Goal: Task Accomplishment & Management: Use online tool/utility

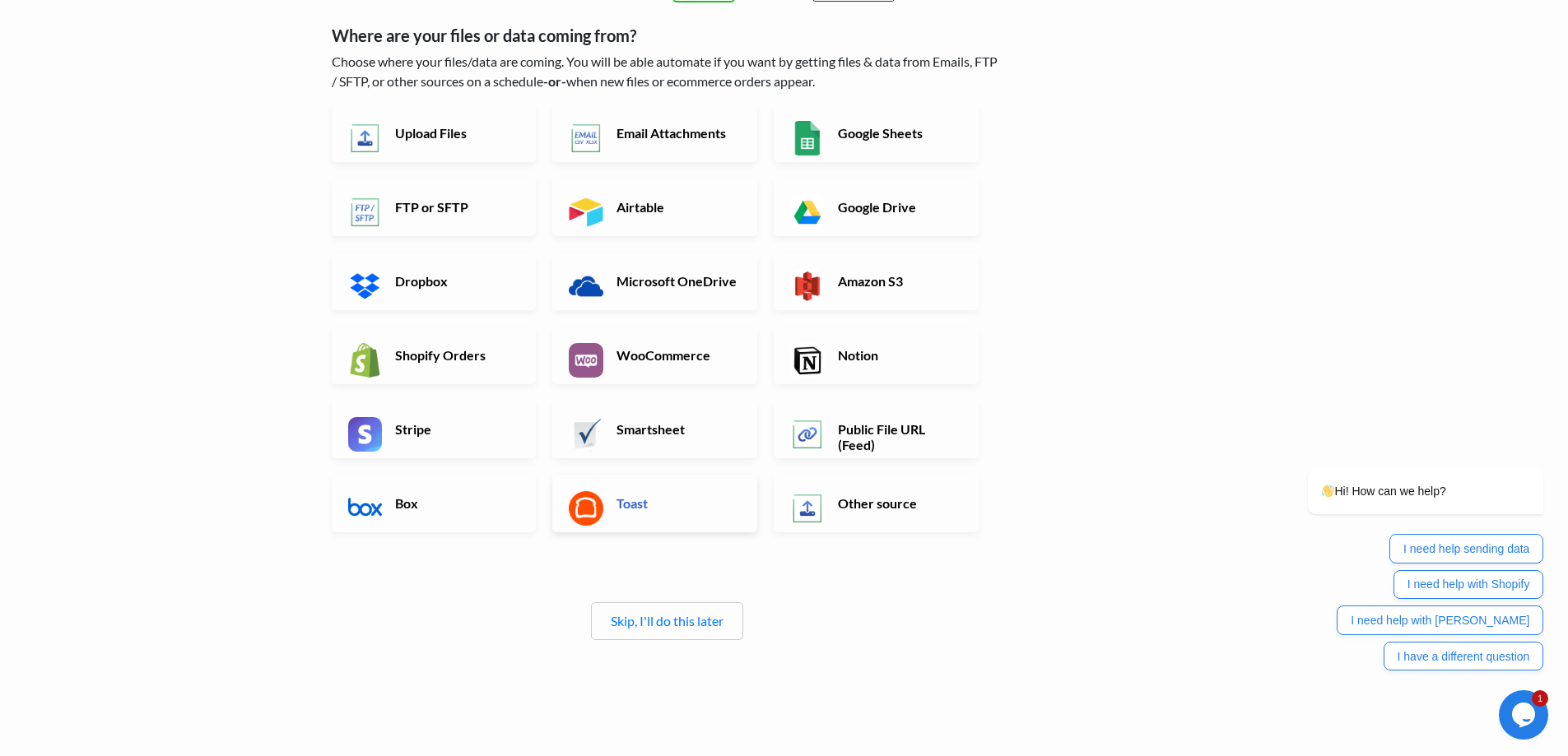
scroll to position [109, 0]
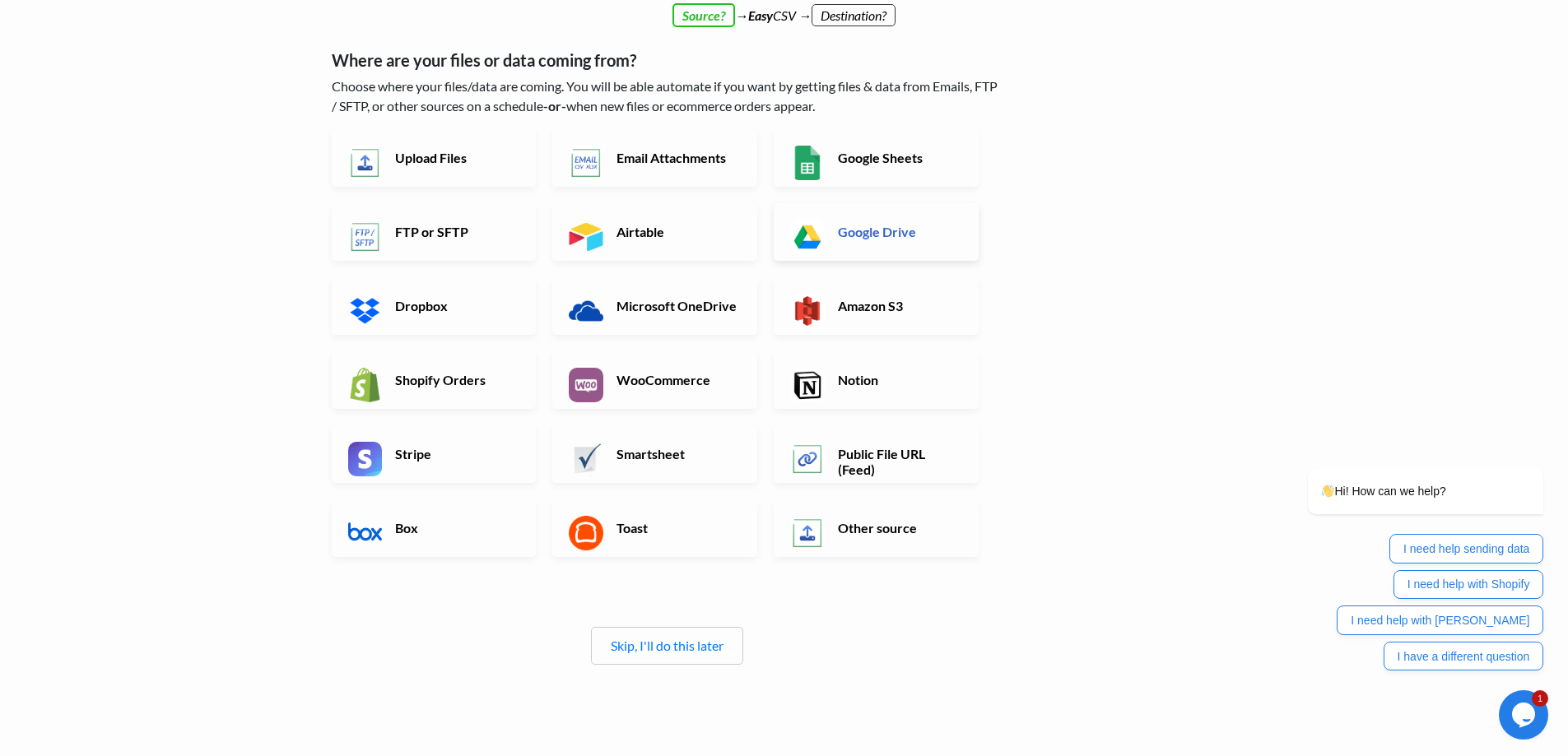
click at [895, 251] on link "Google Drive" at bounding box center [876, 232] width 205 height 58
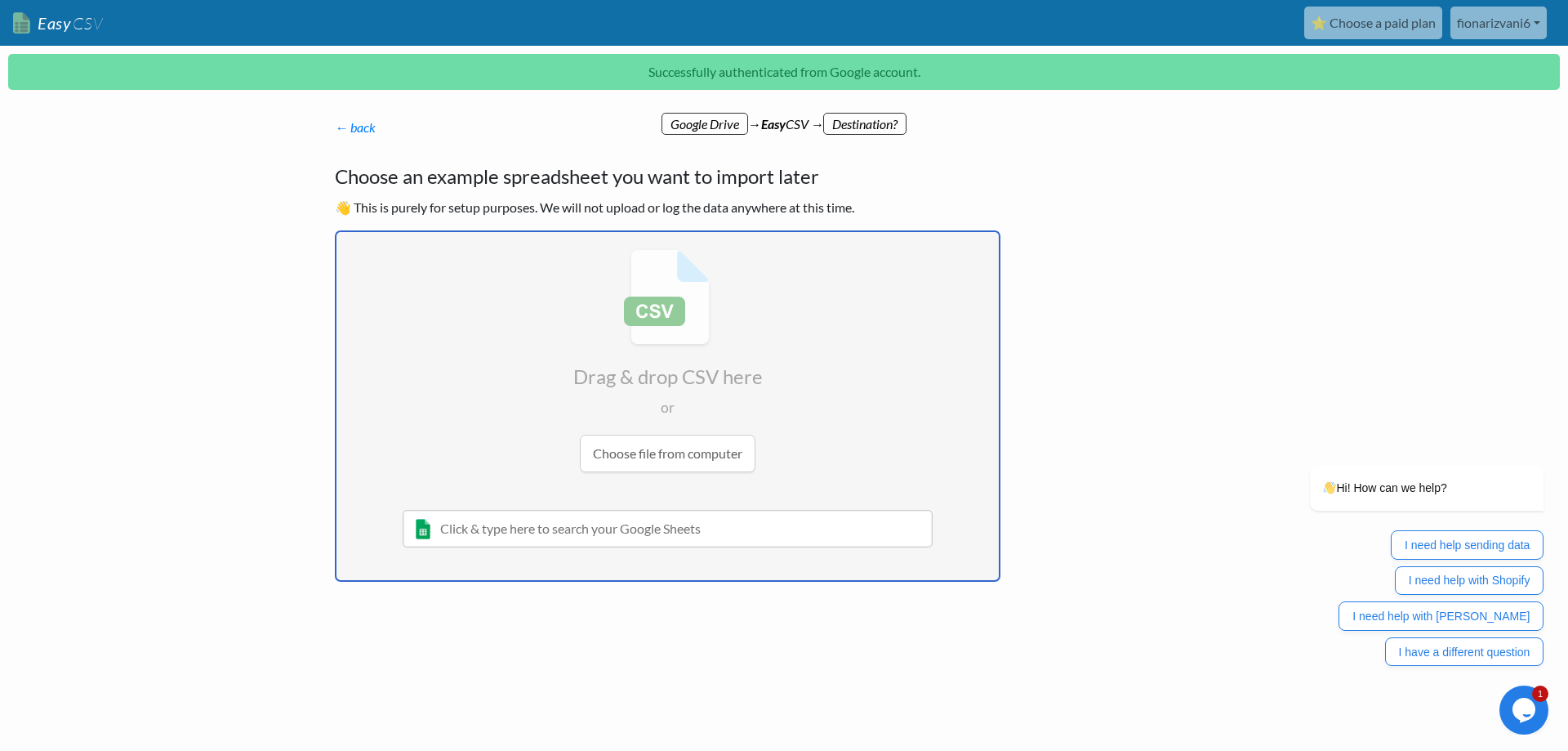
type input "C:\fakepath\PRIMAVERA INVENTORY 1.csv"
click at [688, 438] on ul "Choose file from computer Whoops! Not all the required permissions were granted…" at bounding box center [668, 508] width 663 height 146
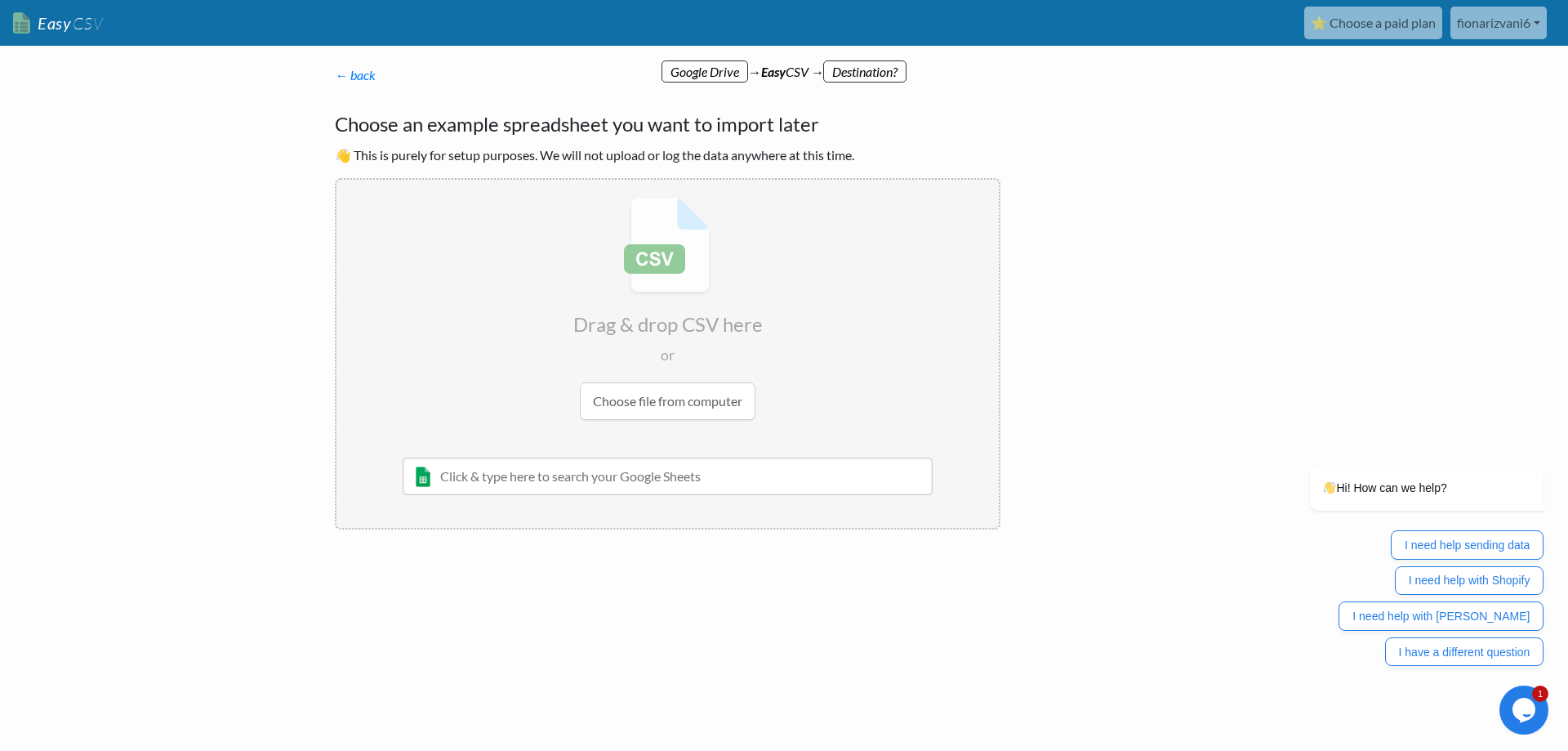
radio input "false"
radio input "true"
type input "Code"
type input "Color"
type input "0"
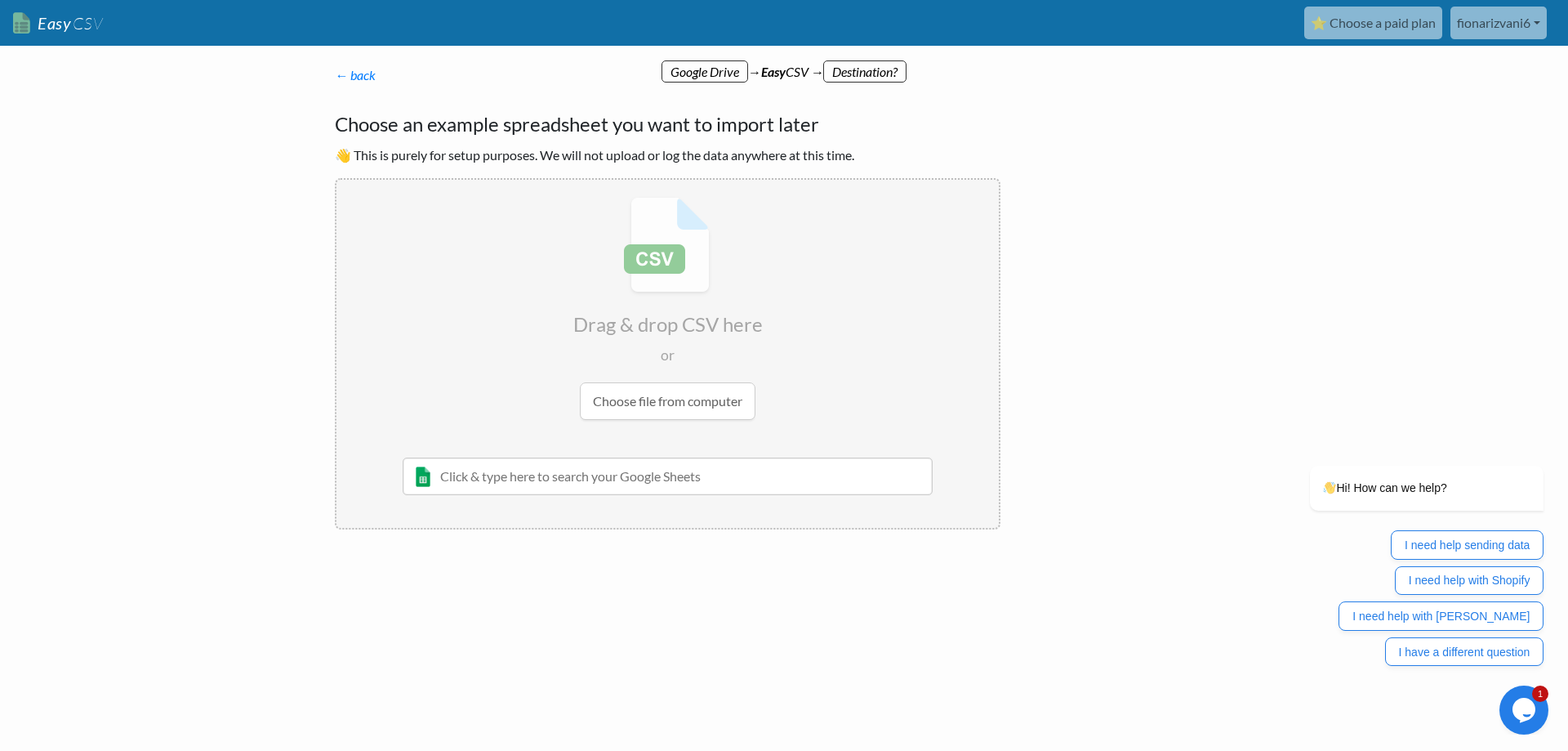
type input "0"
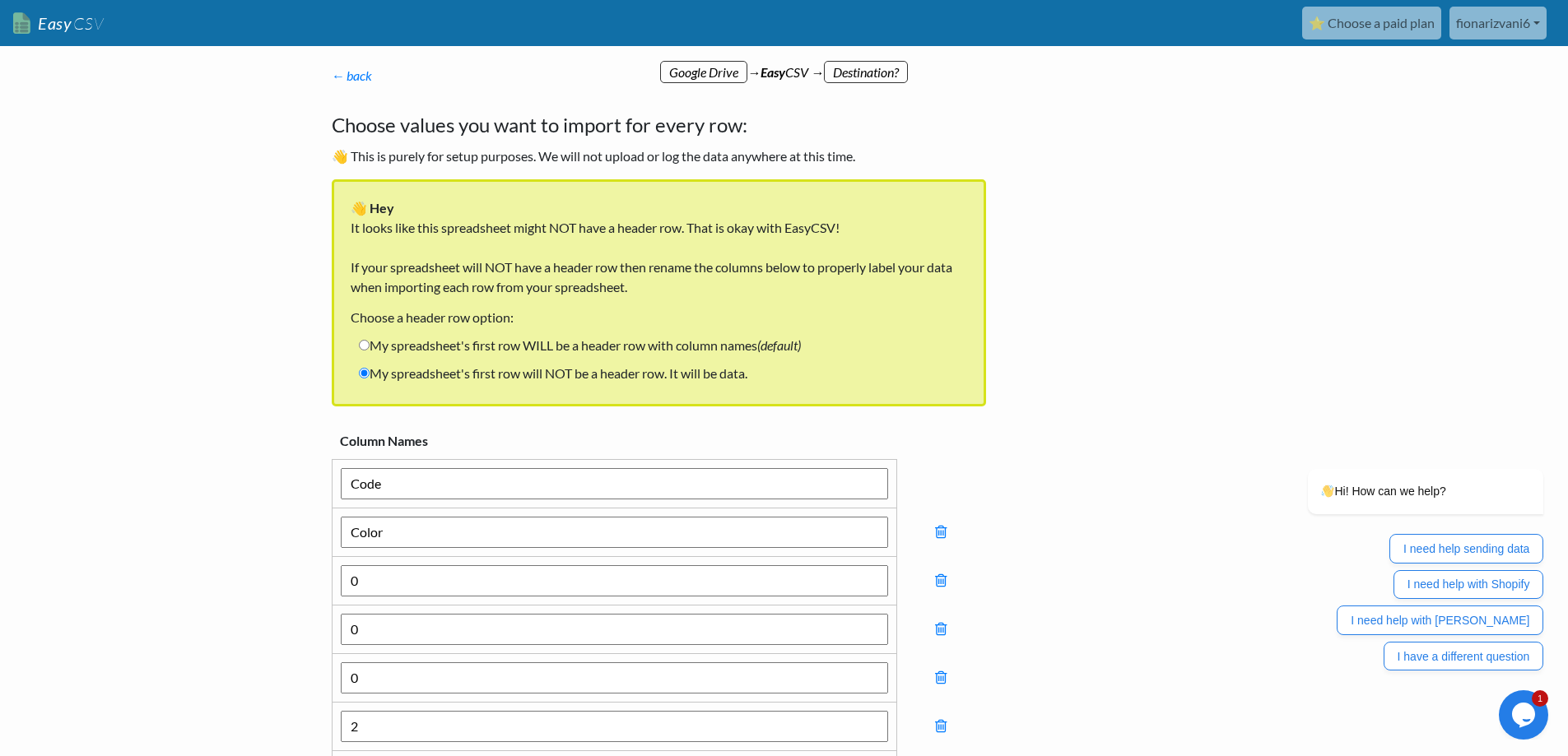
click at [523, 348] on label "My spreadsheet's first row WILL be a header row with column names (default)" at bounding box center [579, 345] width 458 height 28
click at [369, 348] on input "My spreadsheet's first row WILL be a header row with column names (default)" at bounding box center [364, 344] width 11 height 11
radio input "true"
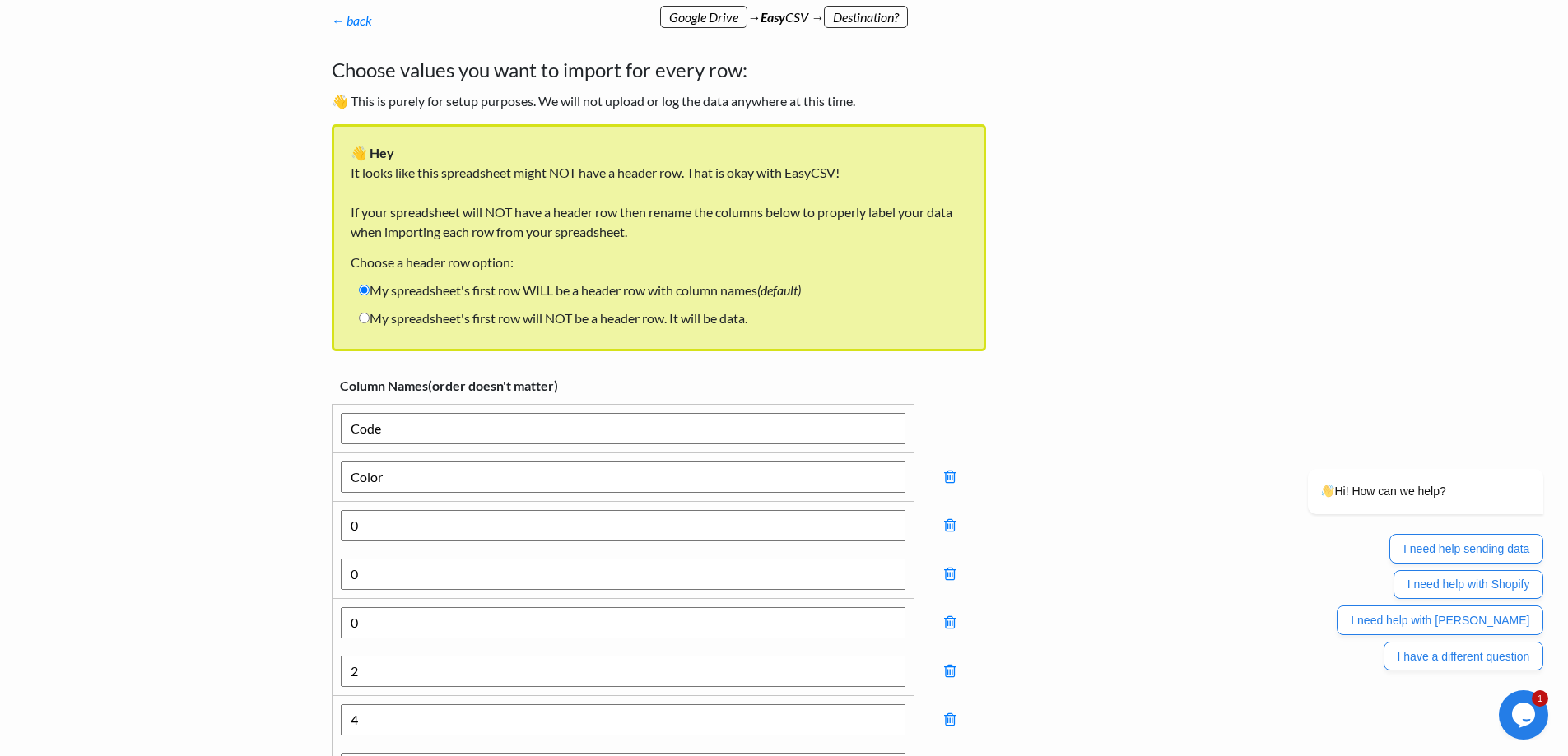
scroll to position [82, 0]
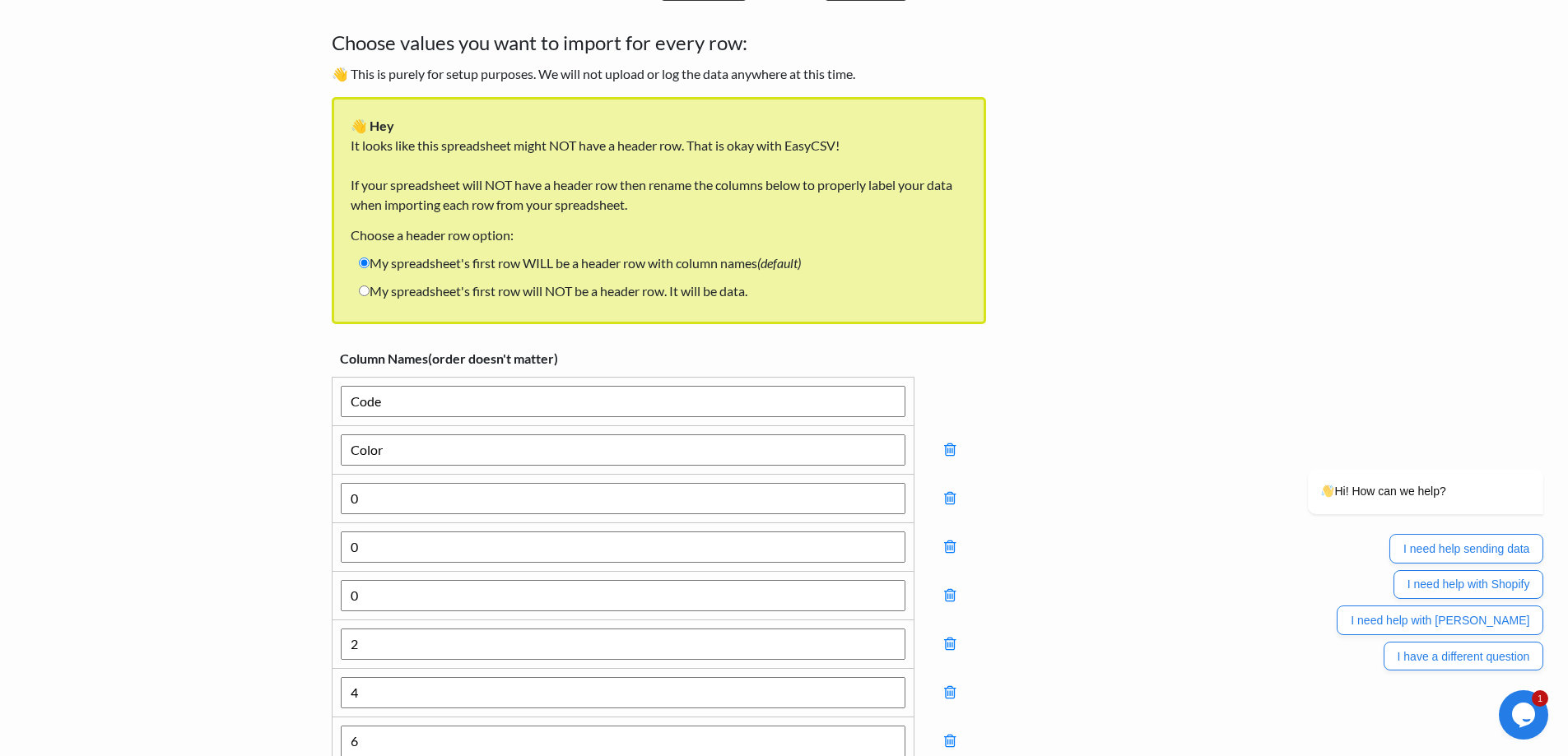
click at [432, 405] on input "Code" at bounding box center [623, 402] width 565 height 31
click at [446, 389] on input "Code" at bounding box center [623, 402] width 565 height 31
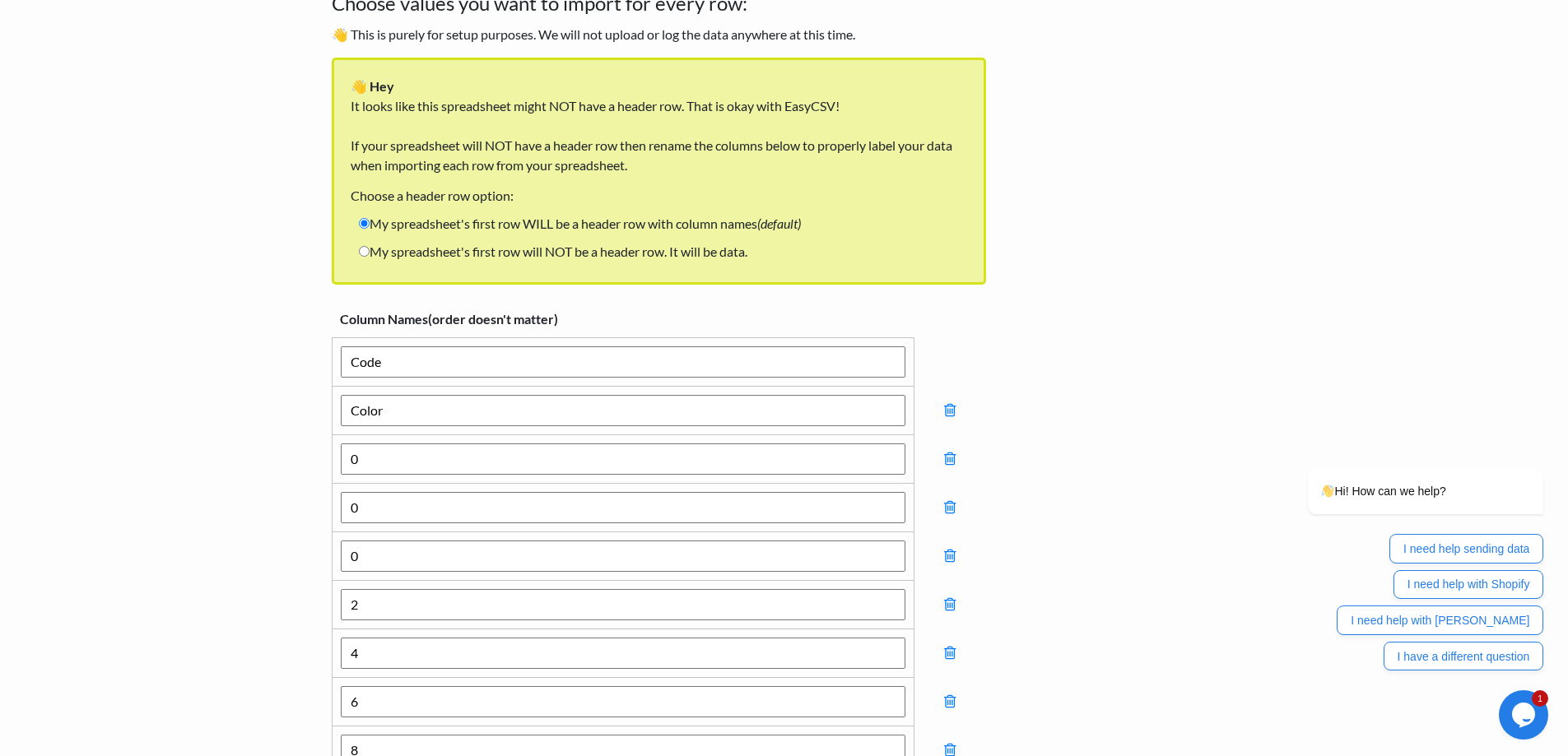
scroll to position [165, 0]
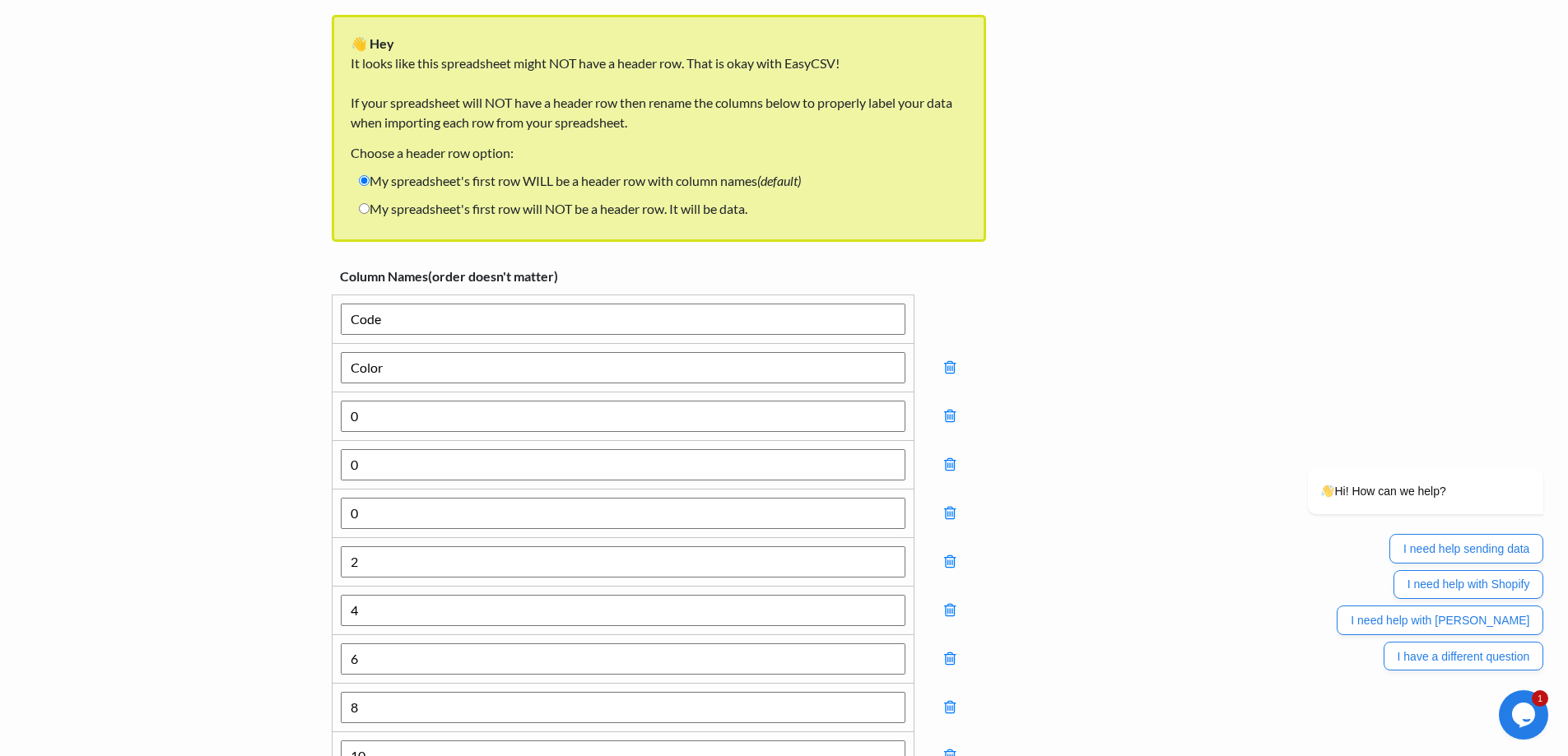
click at [430, 411] on input "0" at bounding box center [623, 417] width 565 height 31
type input "size"
click at [398, 214] on label "My spreadsheet's first row will NOT be a header row. It will be data." at bounding box center [552, 209] width 405 height 28
click at [369, 214] on input "My spreadsheet's first row will NOT be a header row. It will be data." at bounding box center [364, 208] width 11 height 11
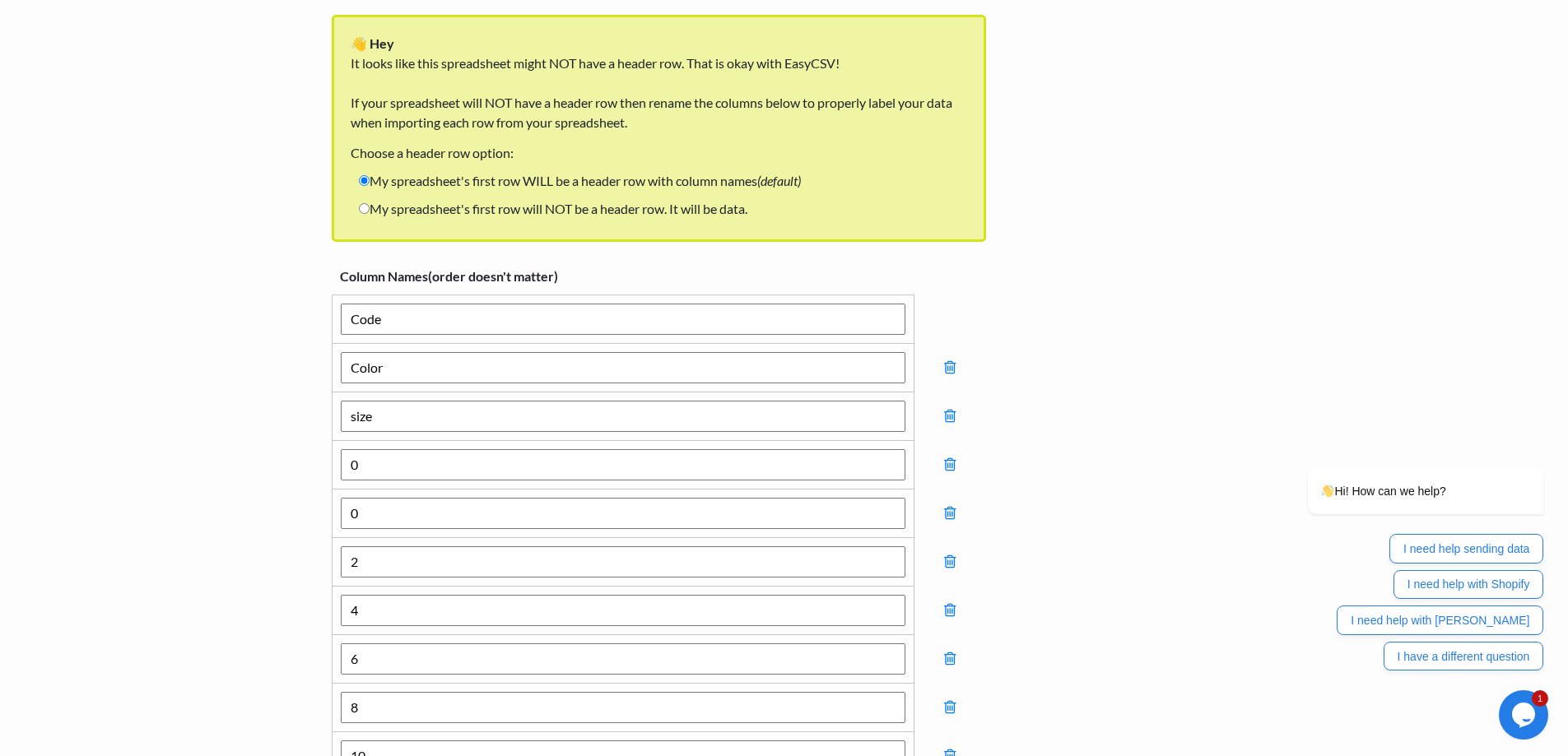
radio input "true"
click at [398, 214] on label "My spreadsheet's first row will NOT be a header row. It will be data." at bounding box center [552, 209] width 405 height 28
click at [369, 214] on input "My spreadsheet's first row will NOT be a header row. It will be data." at bounding box center [364, 208] width 11 height 11
click at [953, 296] on td at bounding box center [940, 320] width 89 height 49
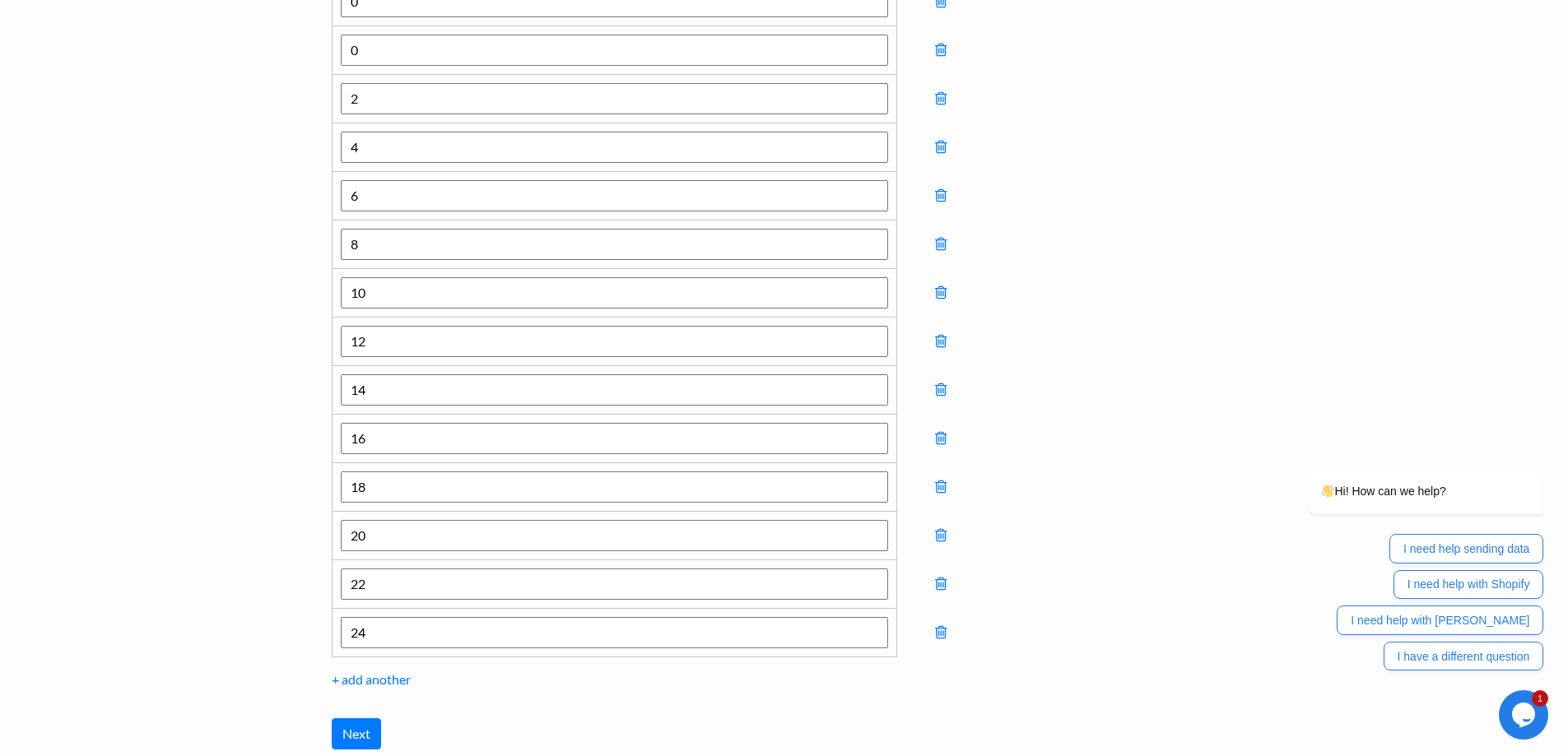
scroll to position [429, 0]
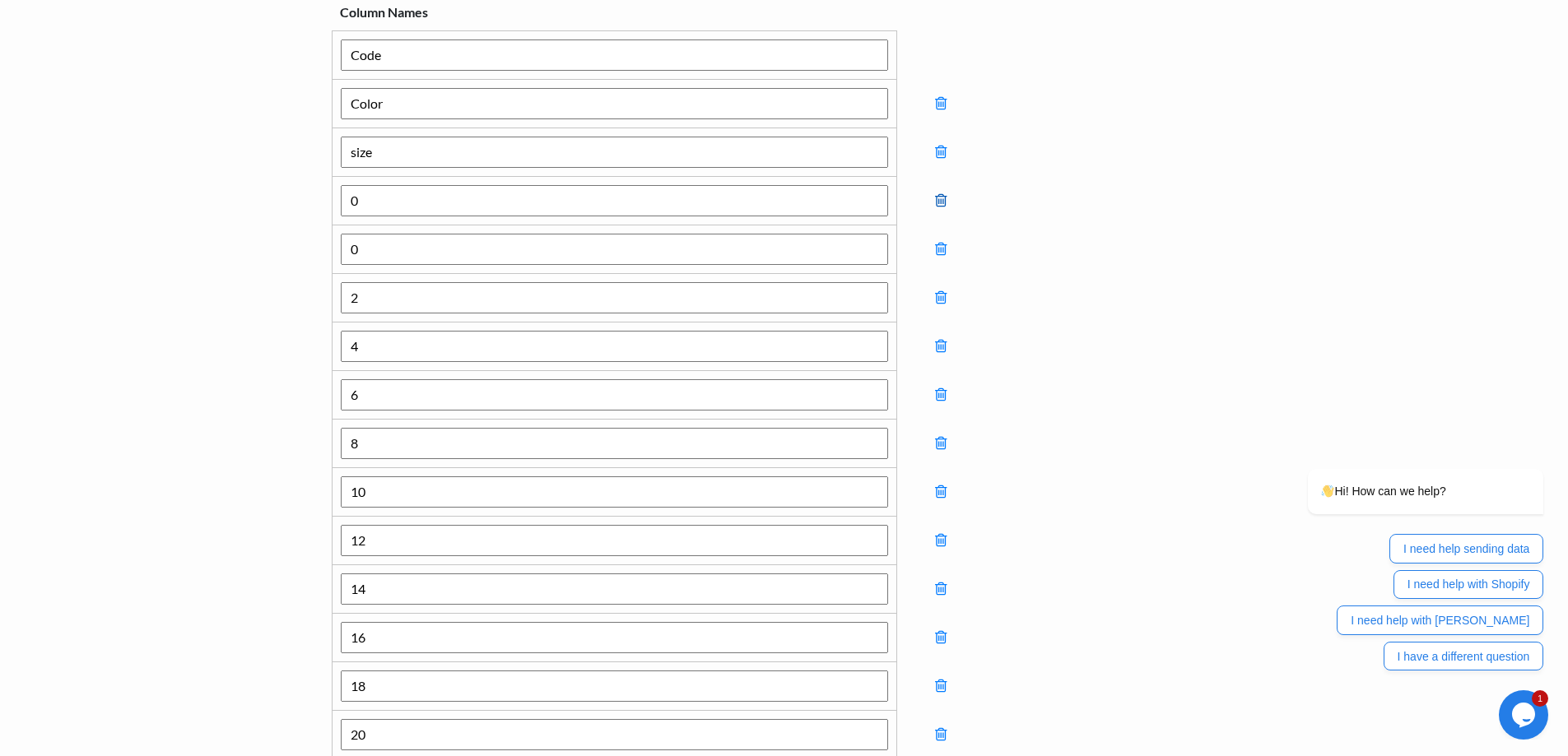
click at [944, 205] on icon at bounding box center [941, 200] width 12 height 15
click at [944, 242] on icon at bounding box center [941, 249] width 12 height 15
click at [944, 205] on icon at bounding box center [941, 200] width 12 height 15
click at [944, 242] on icon at bounding box center [941, 249] width 12 height 15
click at [944, 205] on icon at bounding box center [941, 200] width 12 height 15
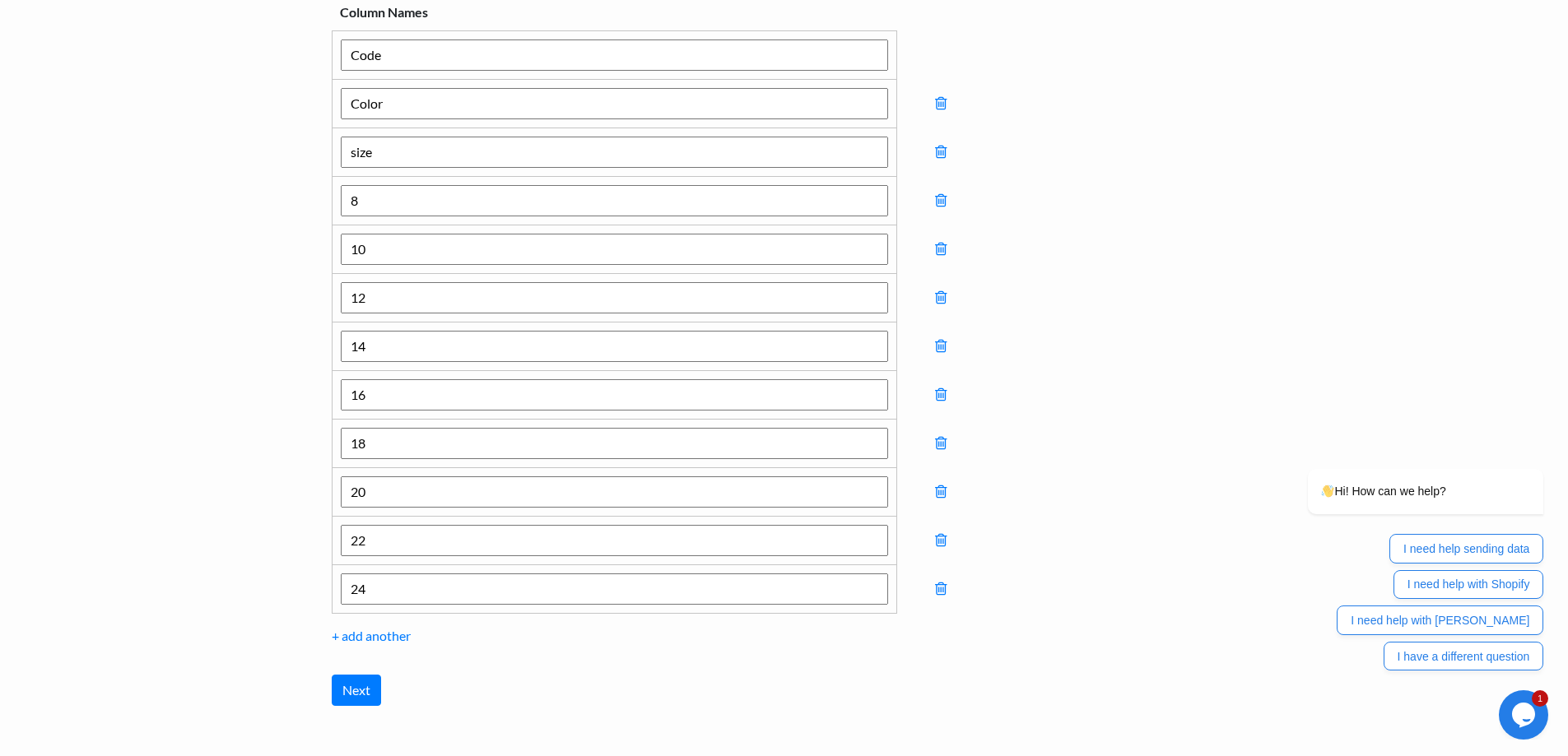
click at [944, 205] on icon at bounding box center [941, 200] width 12 height 15
click at [944, 242] on icon at bounding box center [941, 249] width 12 height 15
click at [944, 301] on icon at bounding box center [941, 309] width 12 height 15
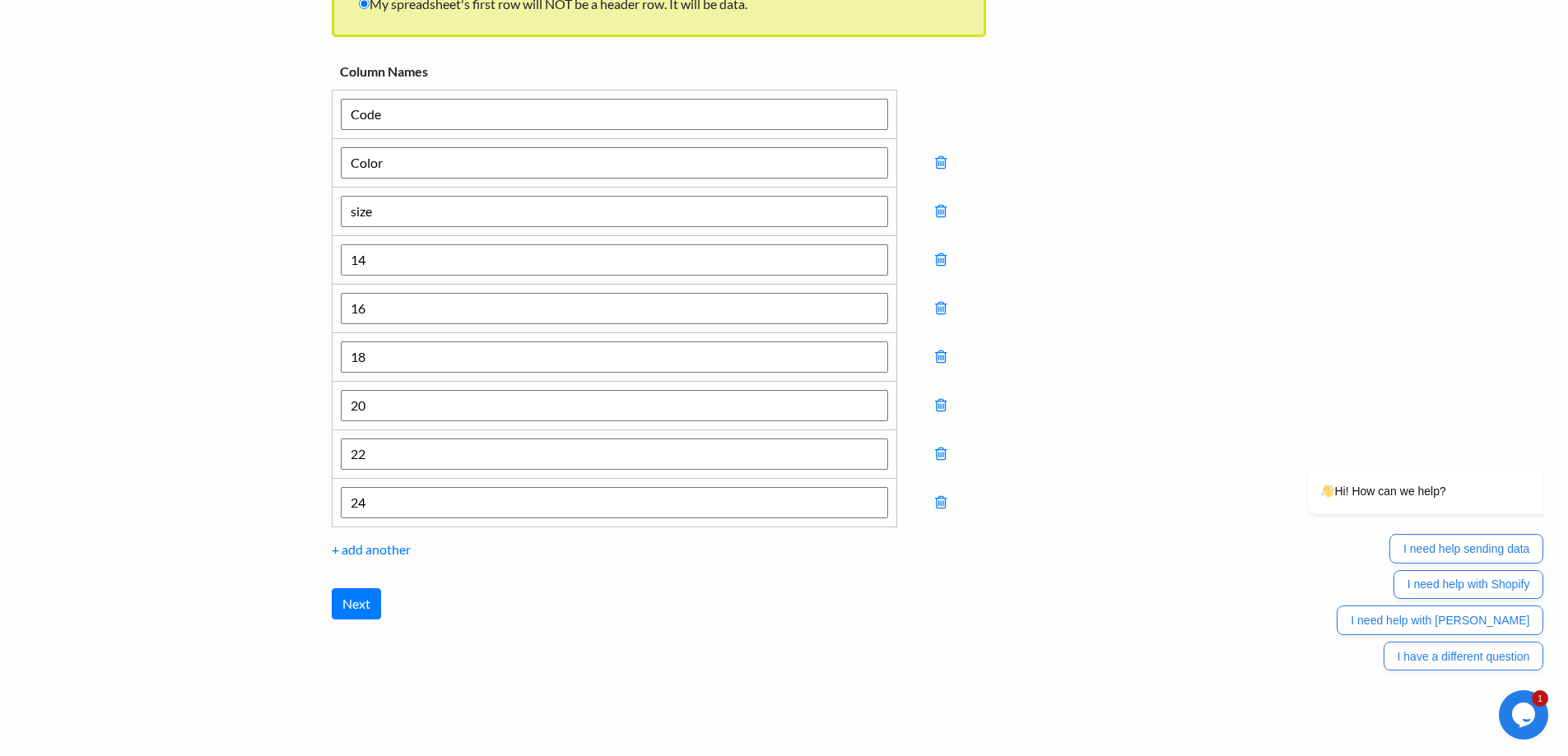
click at [944, 205] on icon at bounding box center [941, 211] width 12 height 15
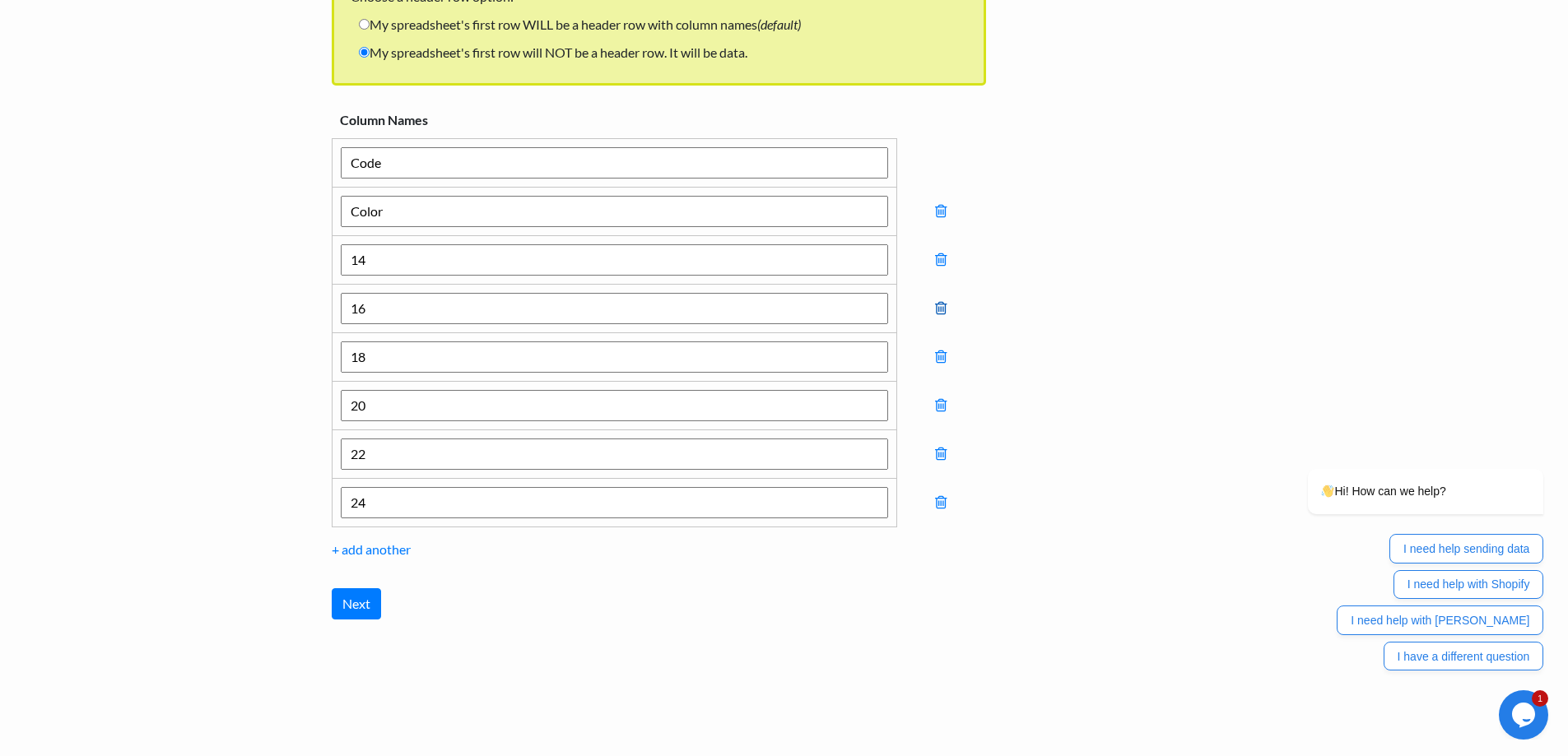
click at [942, 303] on icon at bounding box center [941, 309] width 12 height 15
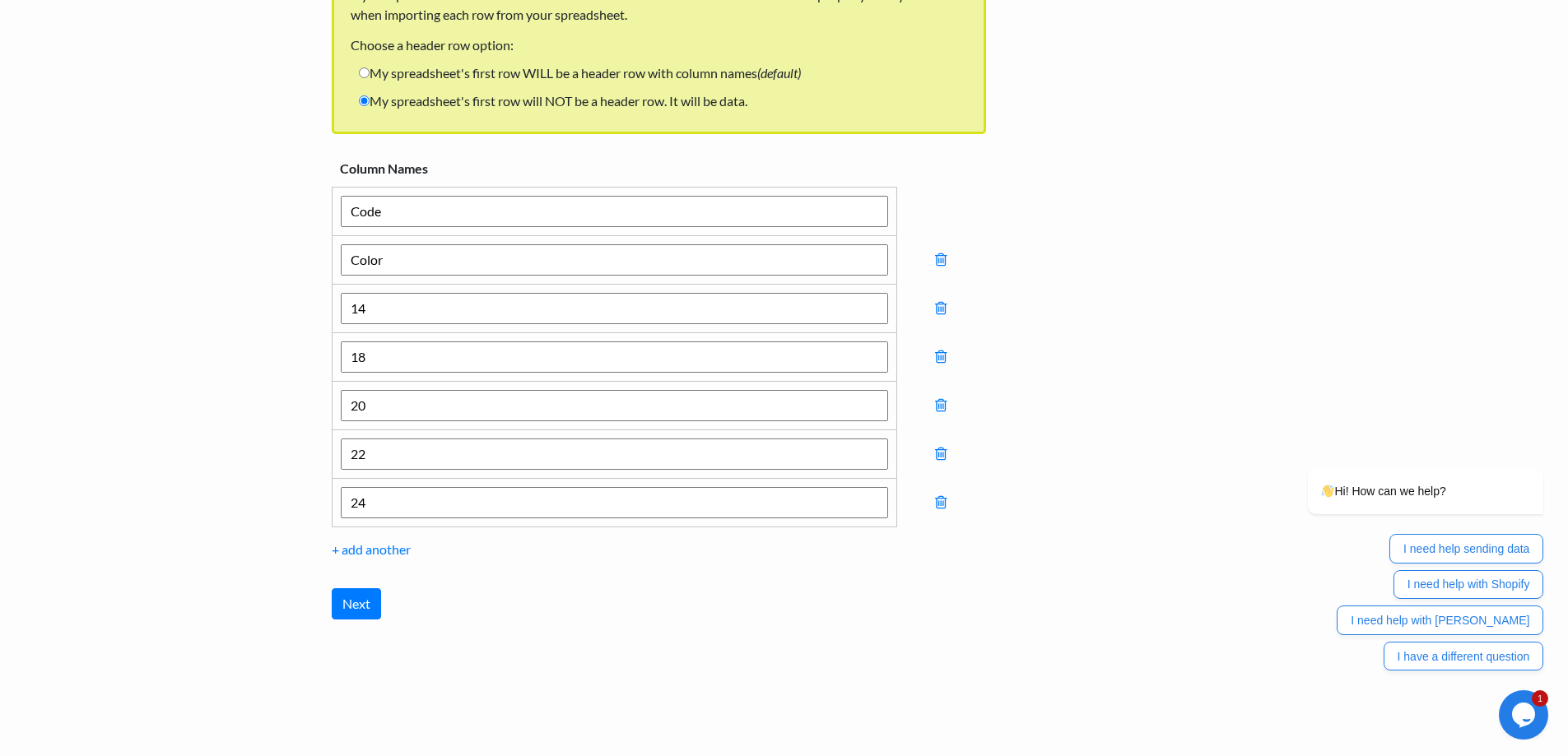
click at [942, 303] on icon at bounding box center [941, 309] width 12 height 15
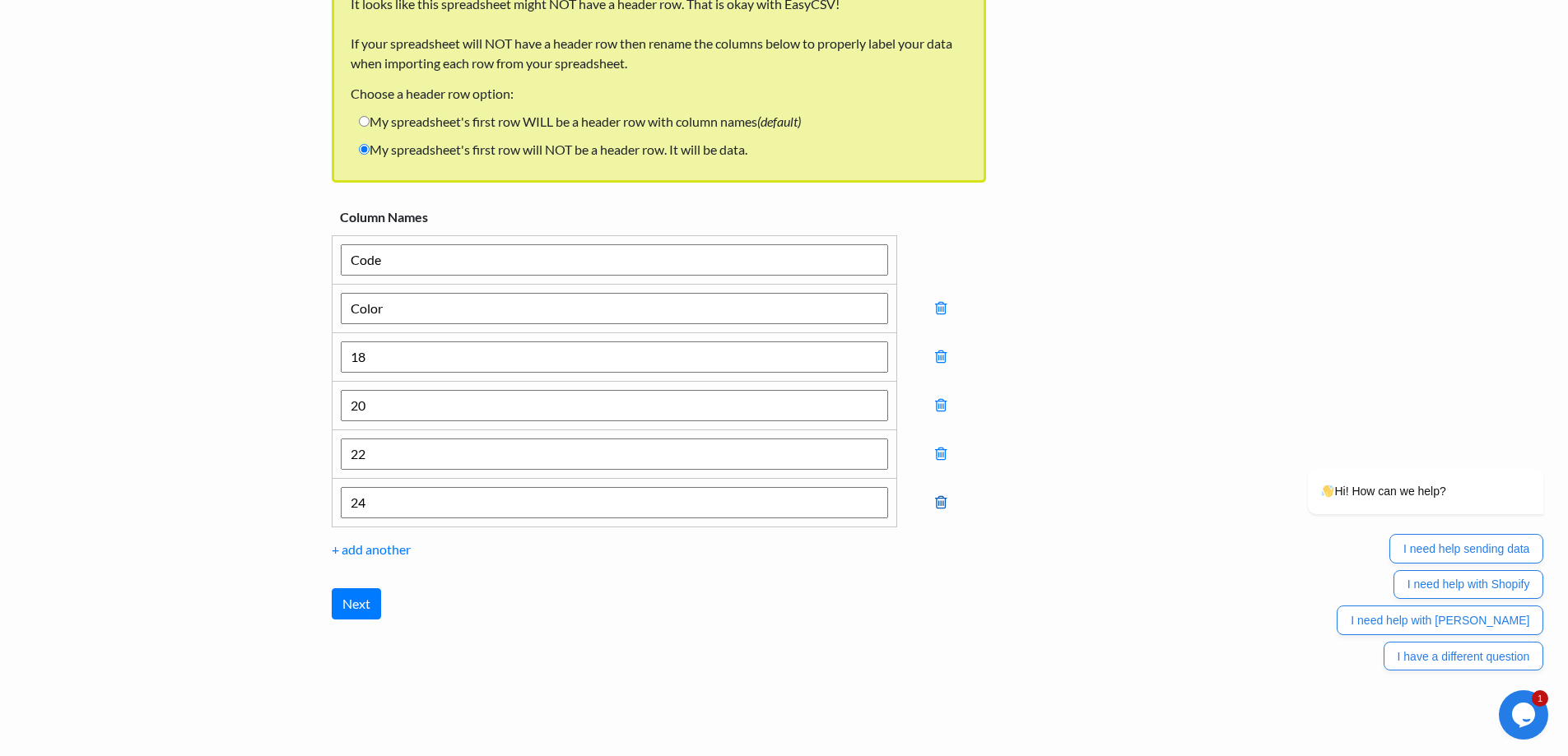
click at [943, 508] on icon at bounding box center [941, 503] width 12 height 15
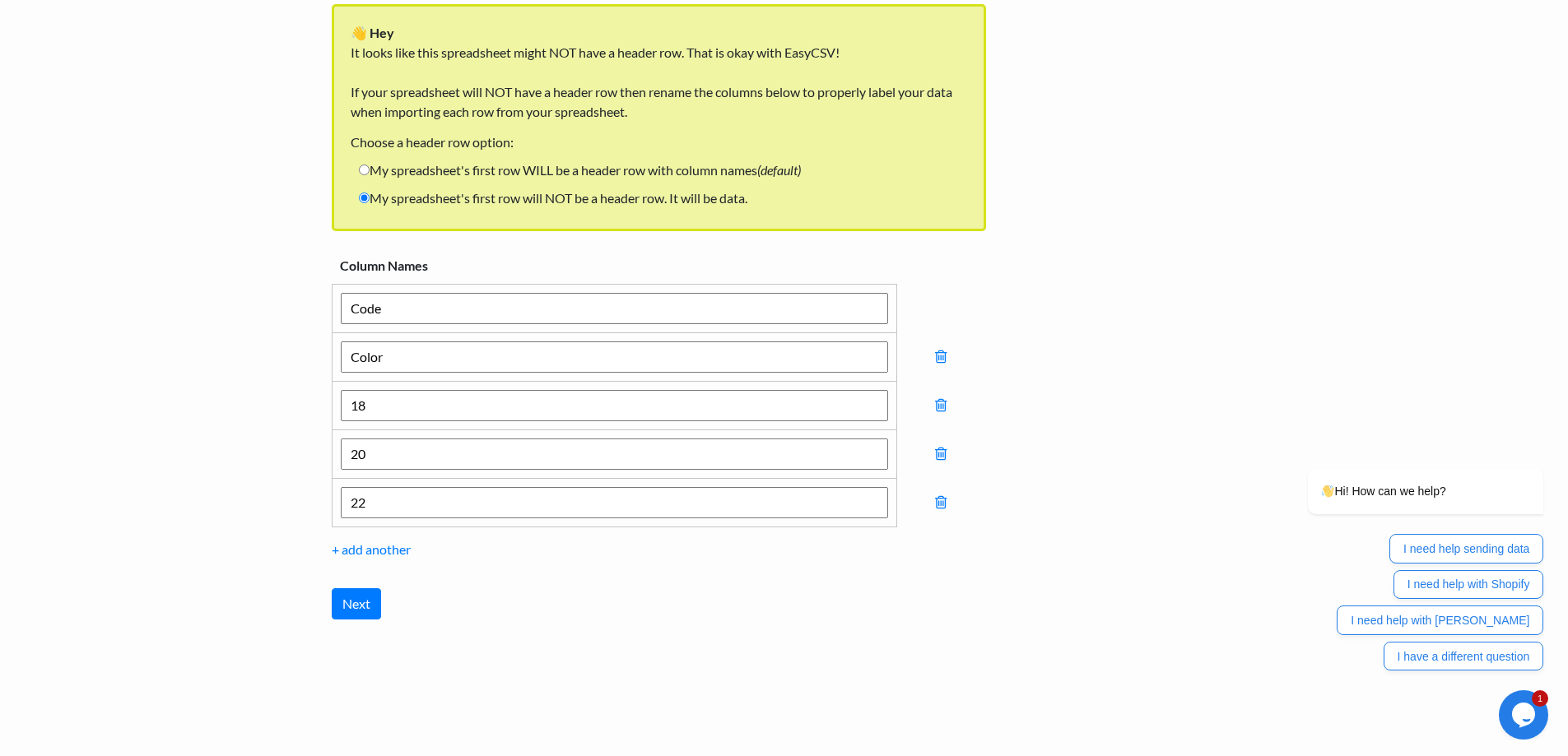
click at [943, 508] on icon at bounding box center [941, 503] width 12 height 15
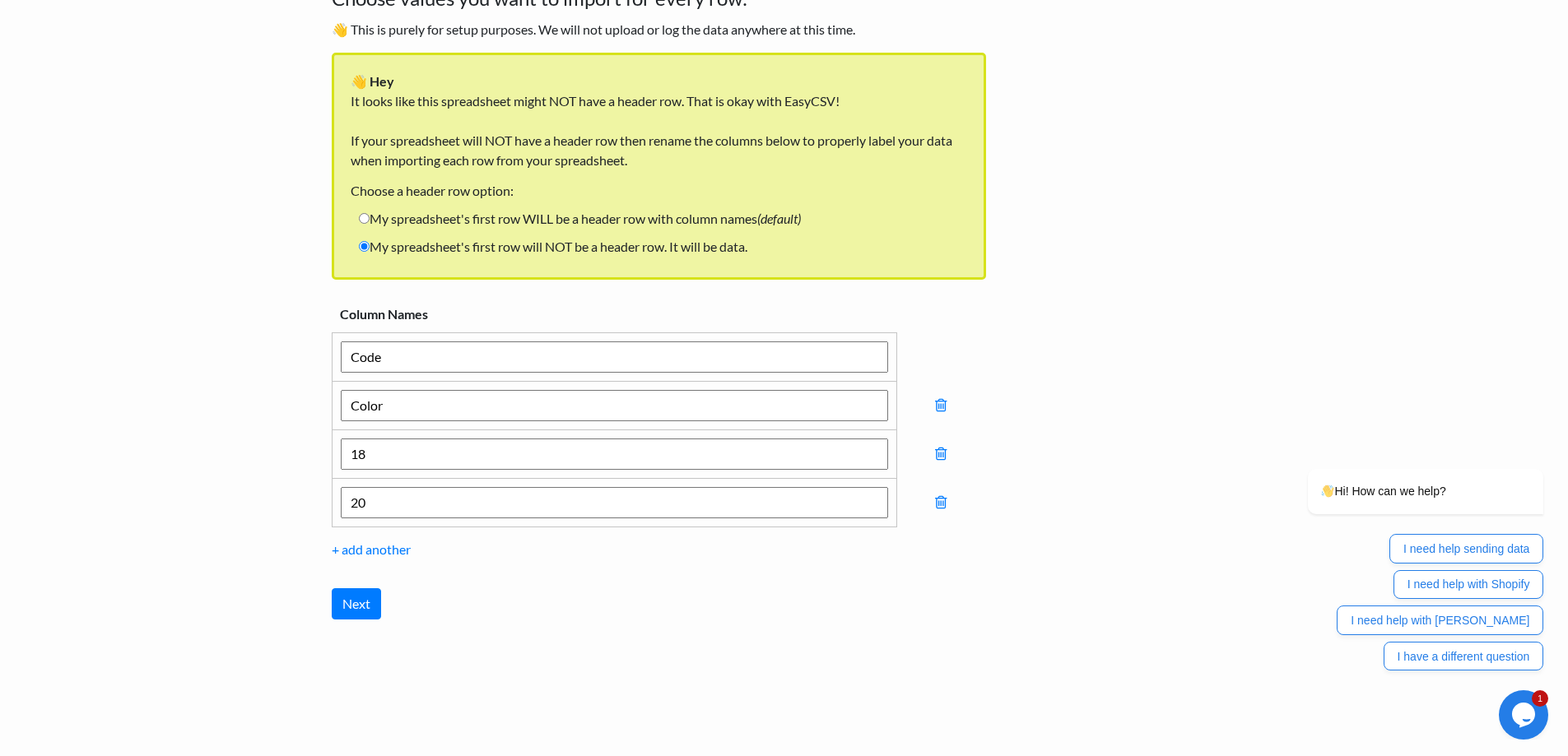
click at [943, 508] on icon at bounding box center [941, 503] width 12 height 15
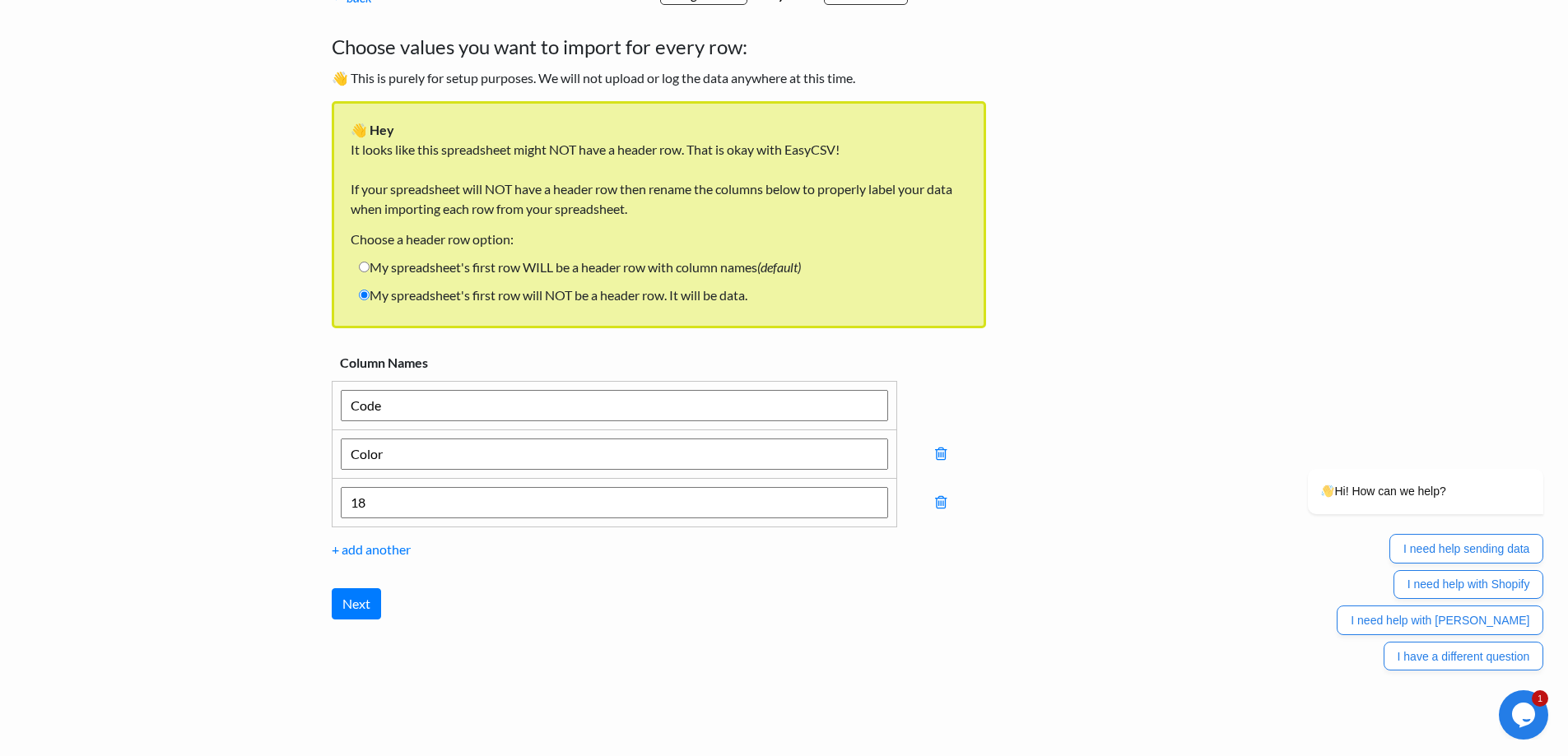
click at [617, 512] on input "18" at bounding box center [614, 503] width 548 height 31
click at [616, 507] on input "18" at bounding box center [614, 503] width 548 height 31
type input "s"
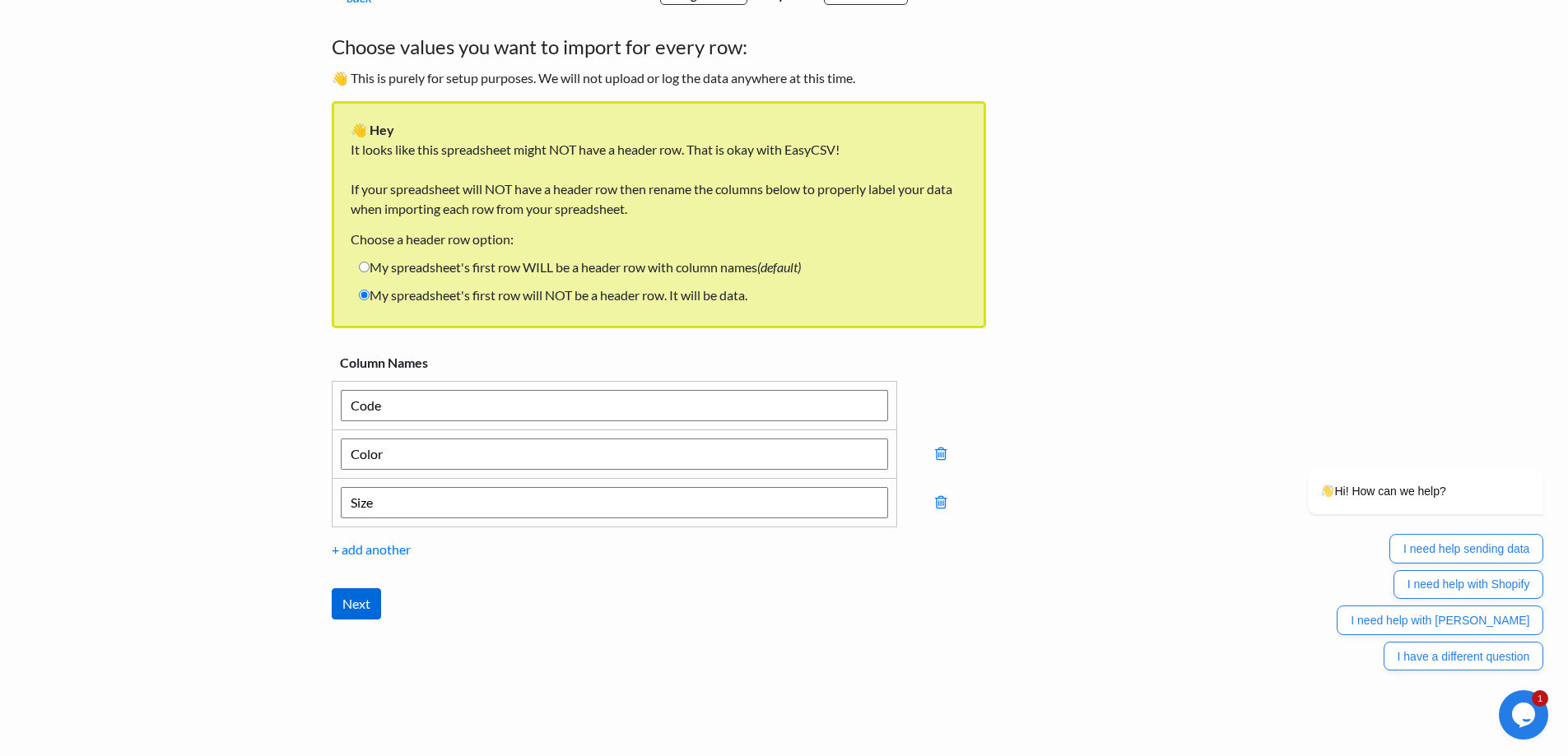
type input "Size"
click at [366, 606] on input "Next" at bounding box center [356, 604] width 50 height 31
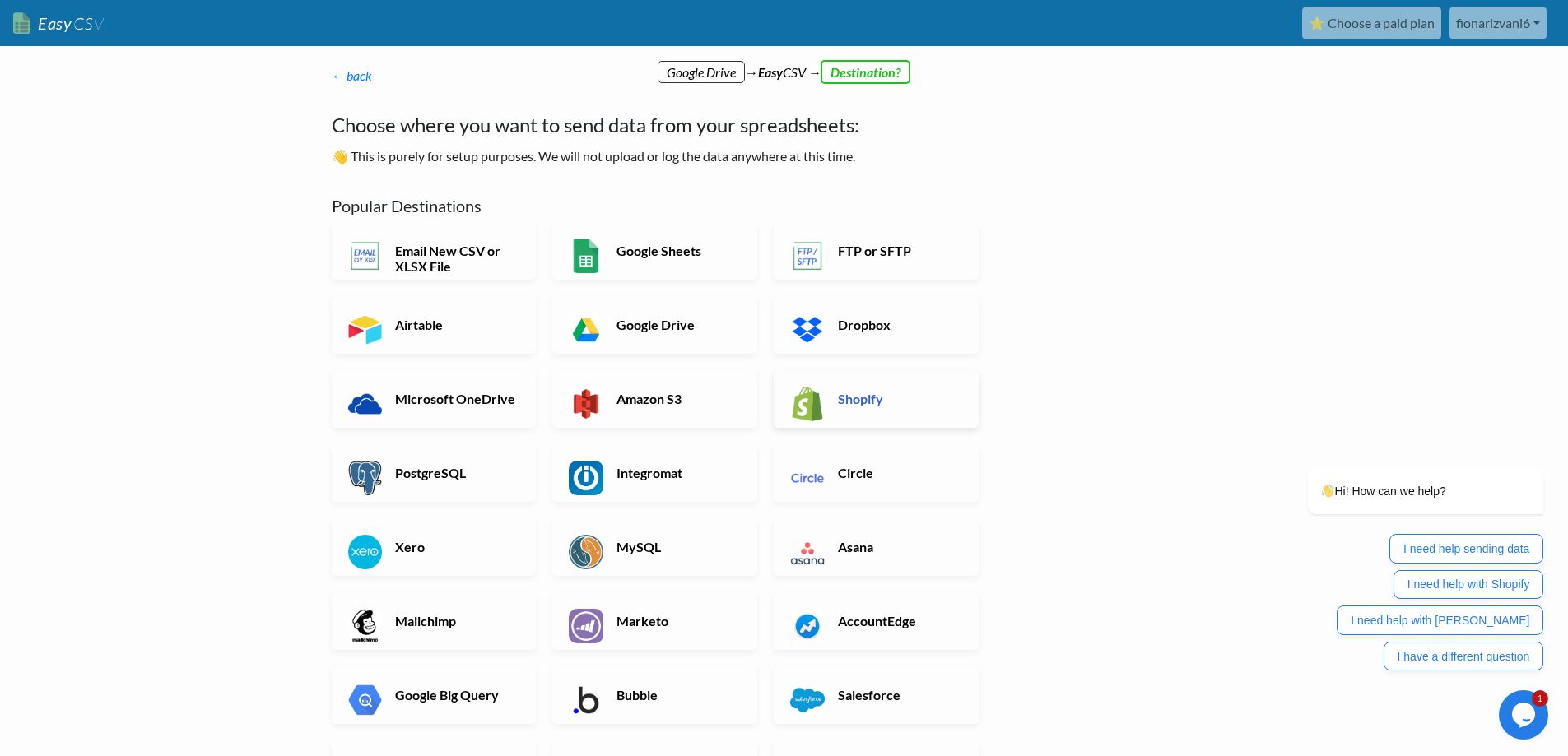
click at [909, 403] on h6 "Shopify" at bounding box center [898, 398] width 129 height 16
click at [0, 0] on div "Data to Trigger a Salesforce Flow (most popular) Custom Objects Leads Contacts …" at bounding box center [0, 0] width 0 height 0
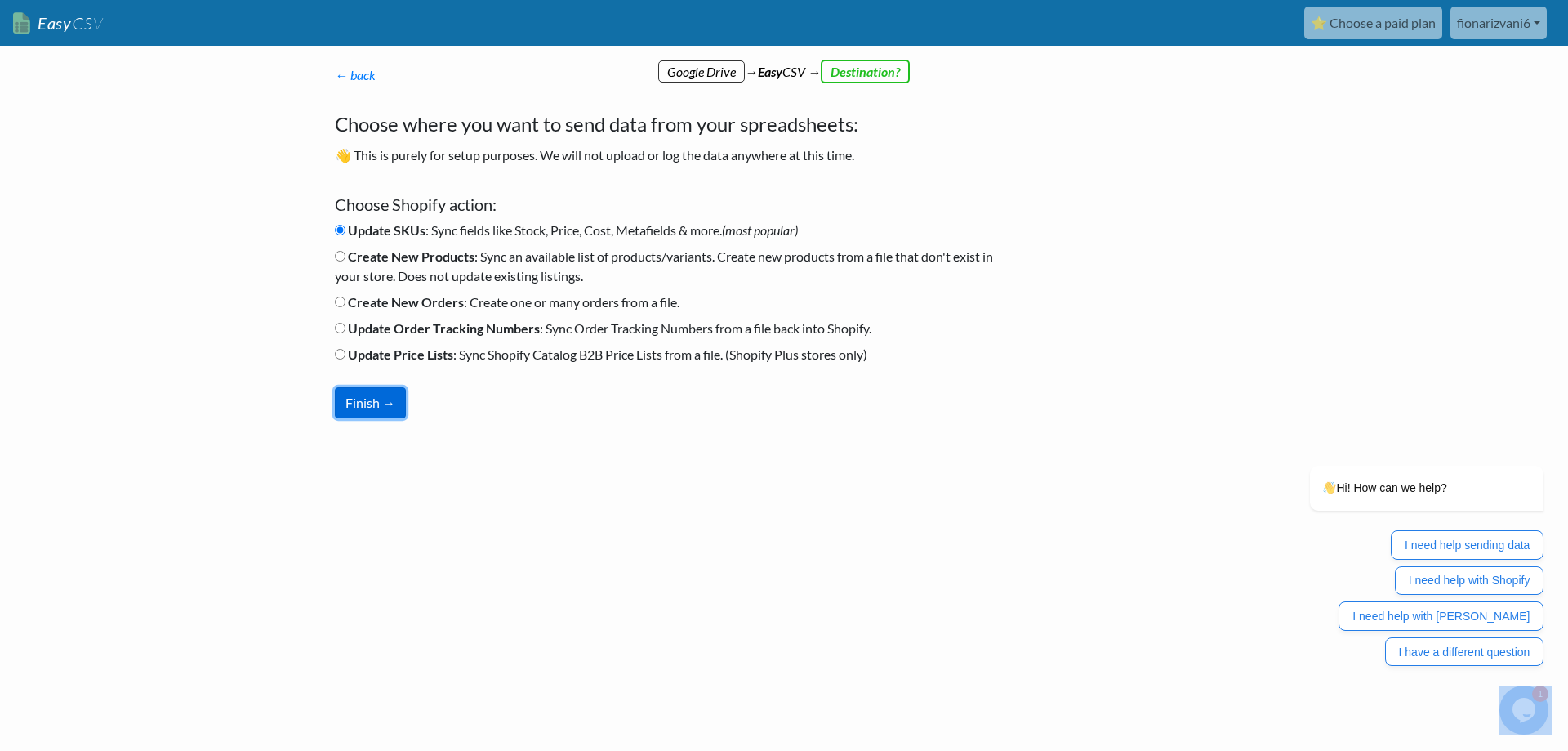
click at [377, 403] on button "Finish →" at bounding box center [370, 403] width 71 height 31
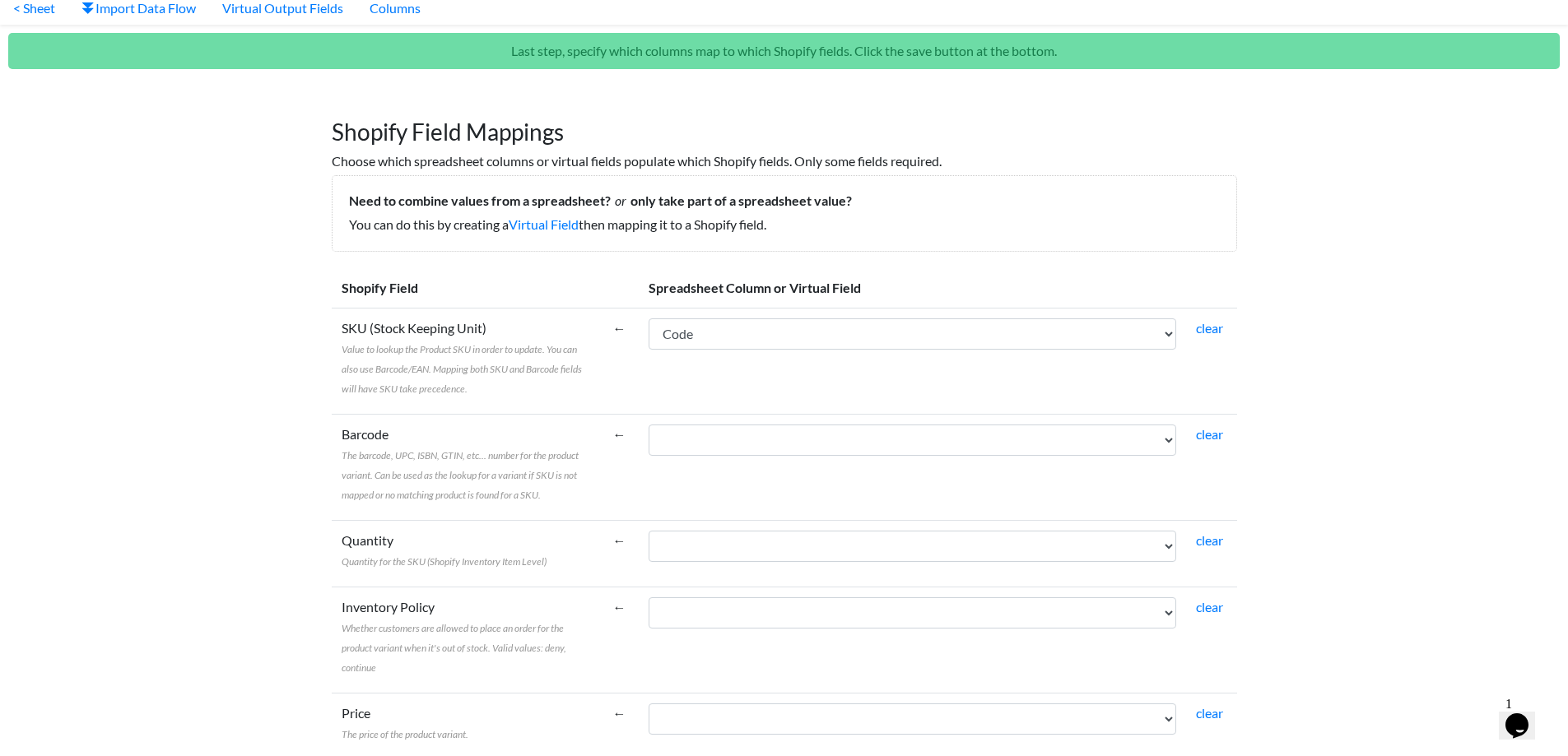
scroll to position [82, 0]
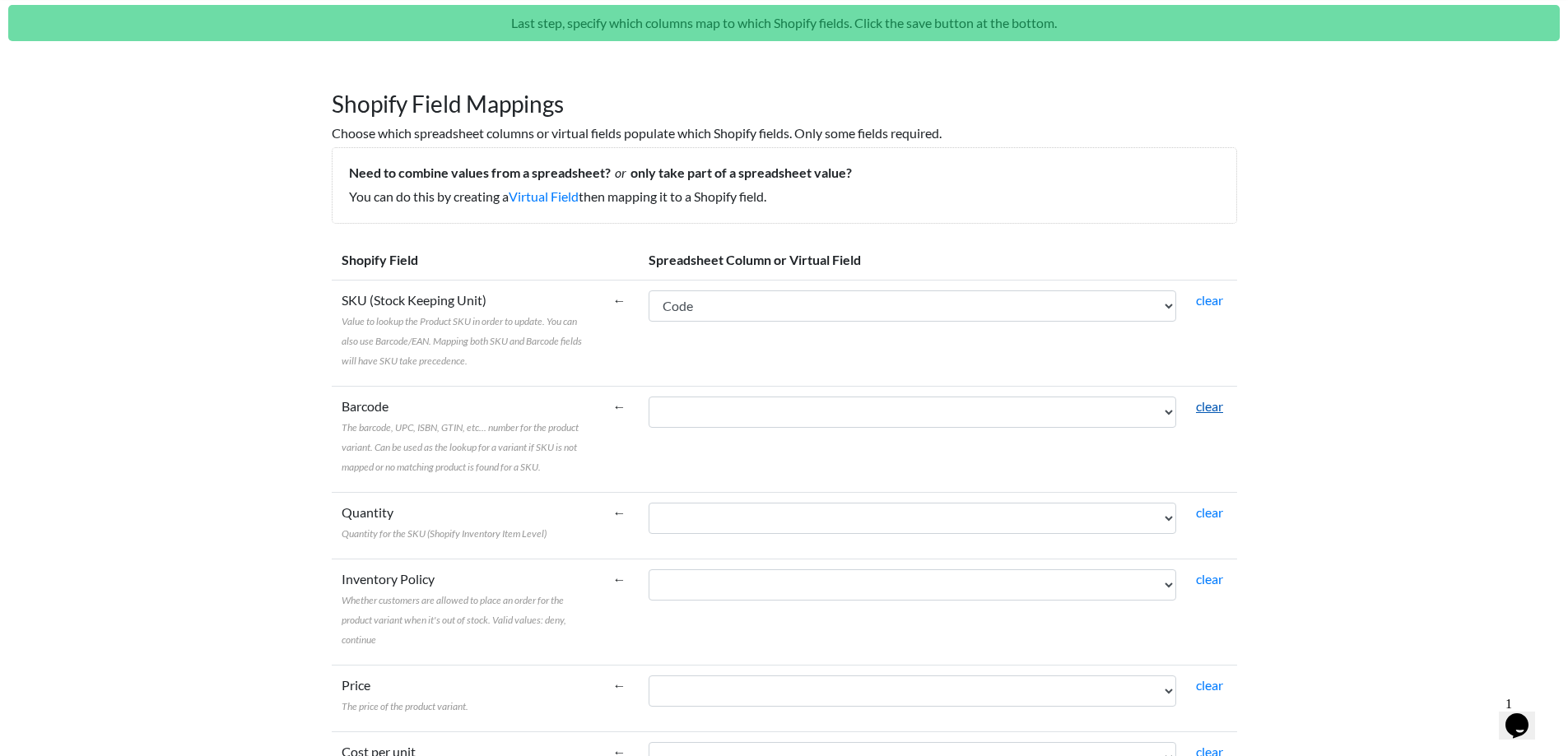
click at [1201, 405] on link "clear" at bounding box center [1209, 406] width 27 height 16
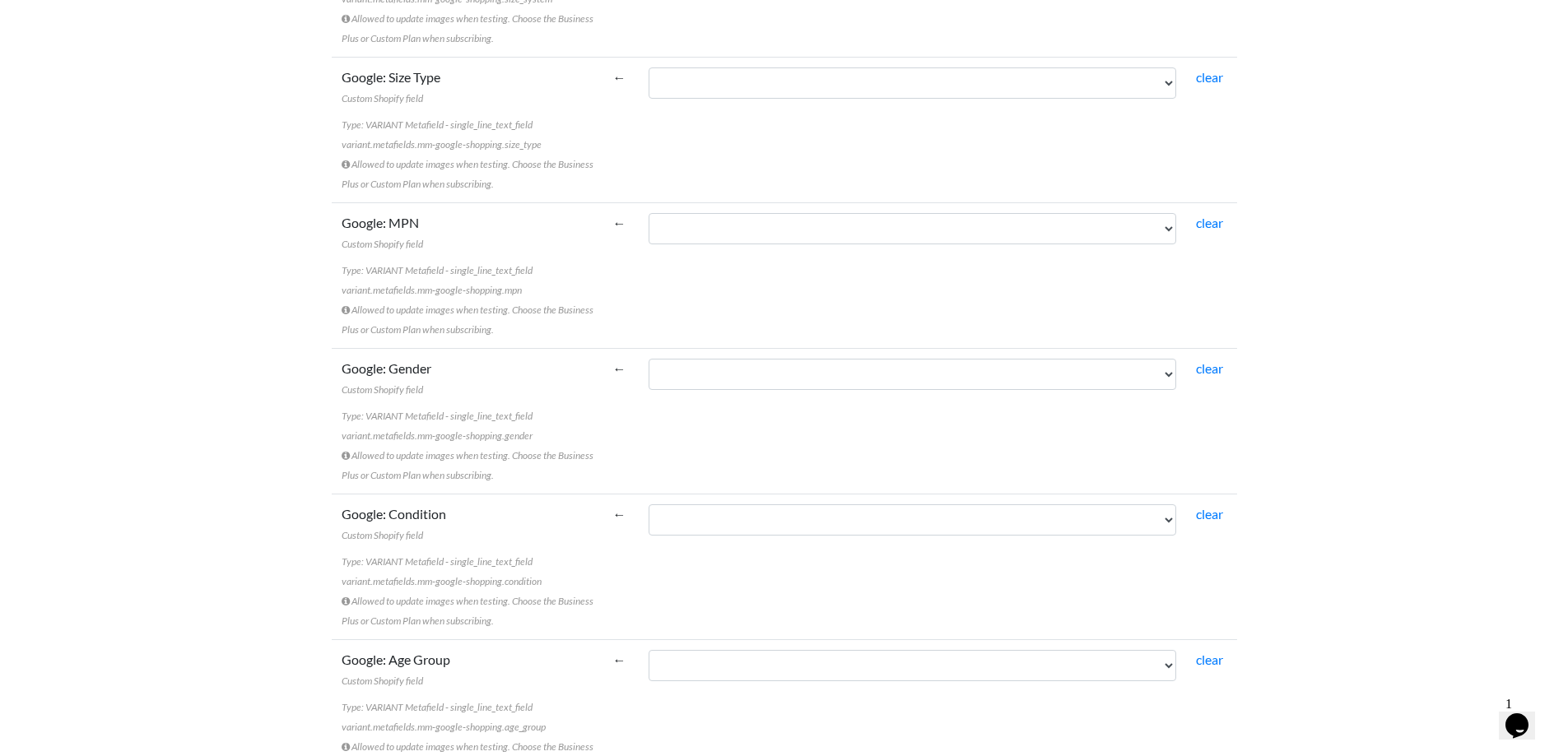
scroll to position [6084, 0]
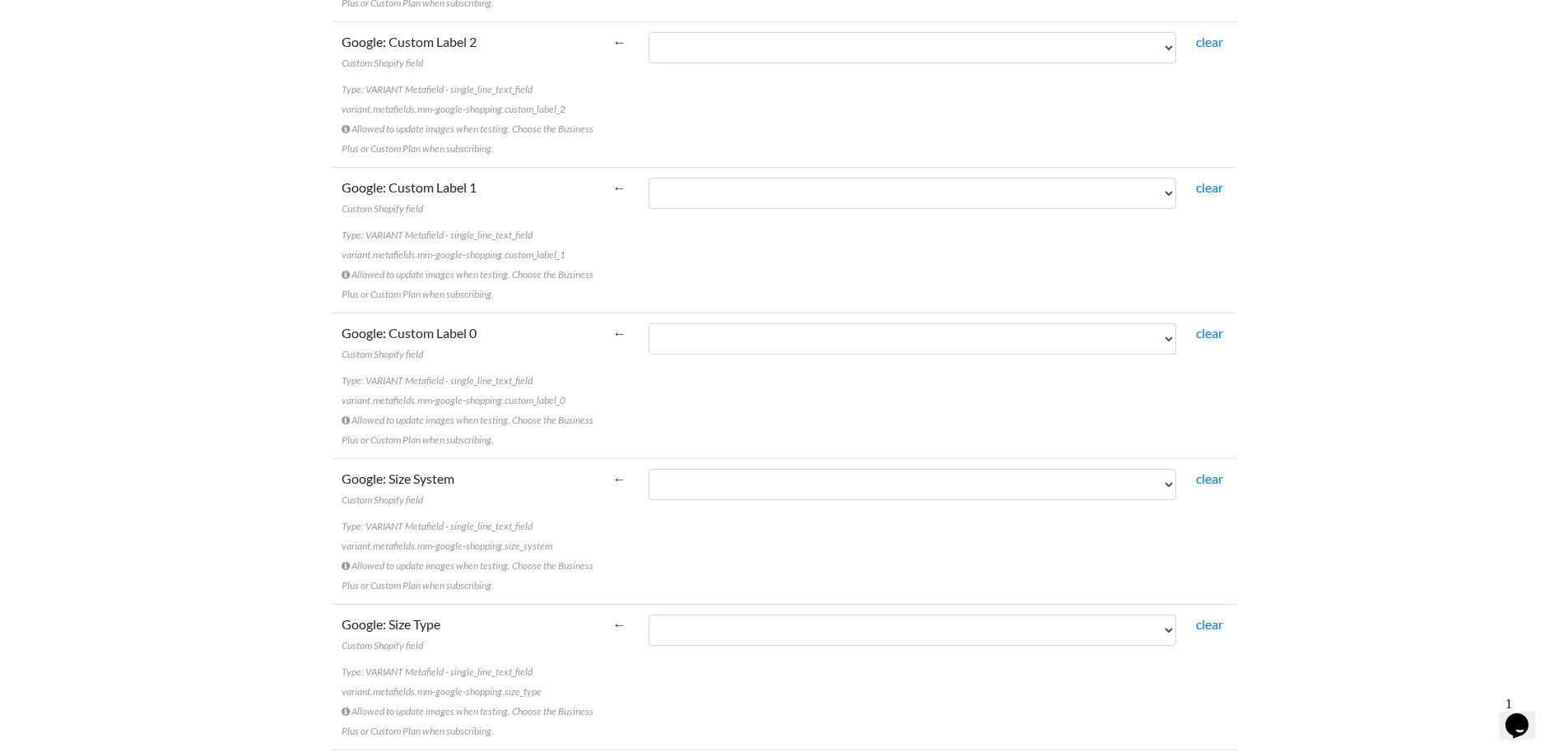
drag, startPoint x: 1423, startPoint y: 46, endPoint x: 1435, endPoint y: 48, distance: 12.2
drag, startPoint x: 1435, startPoint y: 48, endPoint x: 1568, endPoint y: 51, distance: 133.0
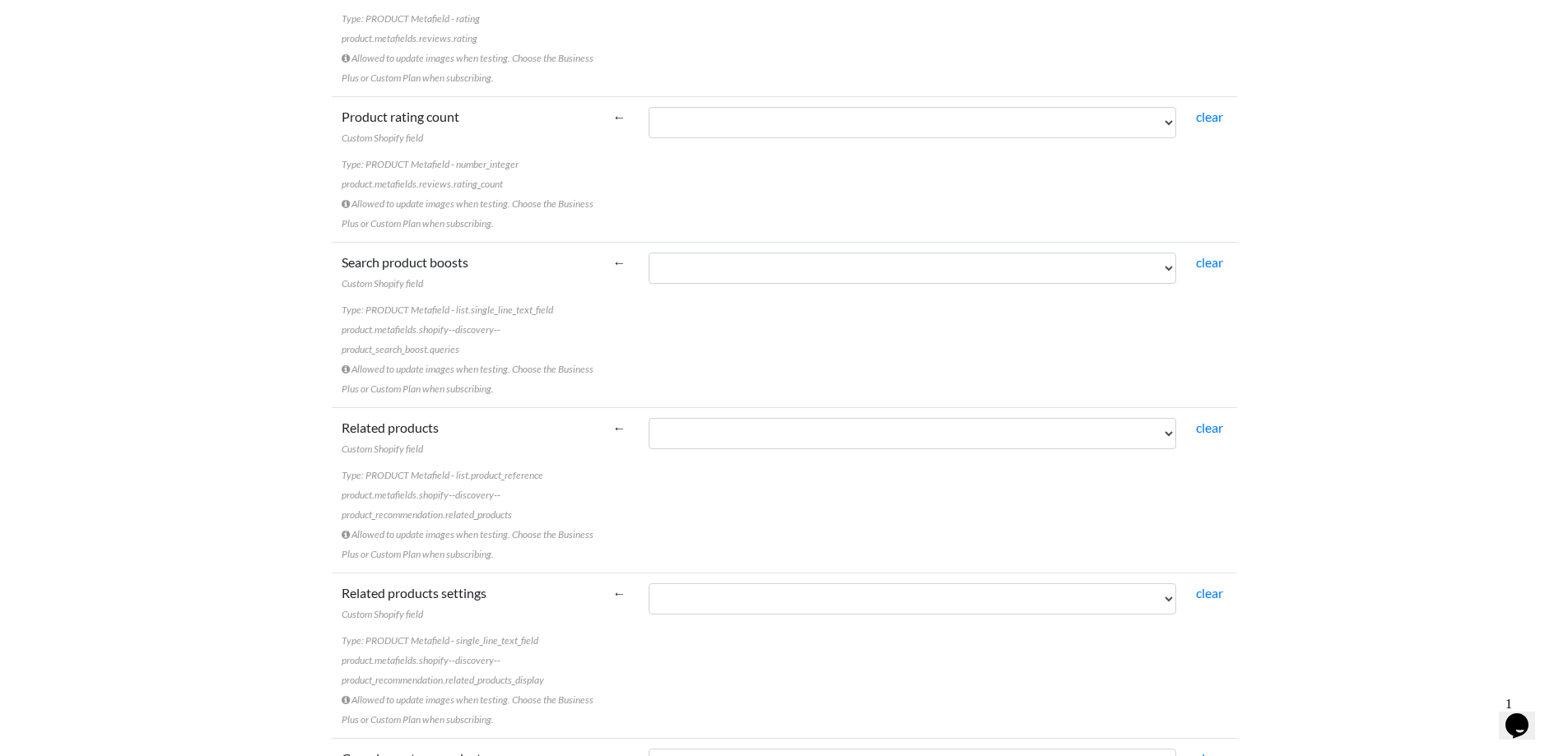
scroll to position [0, 0]
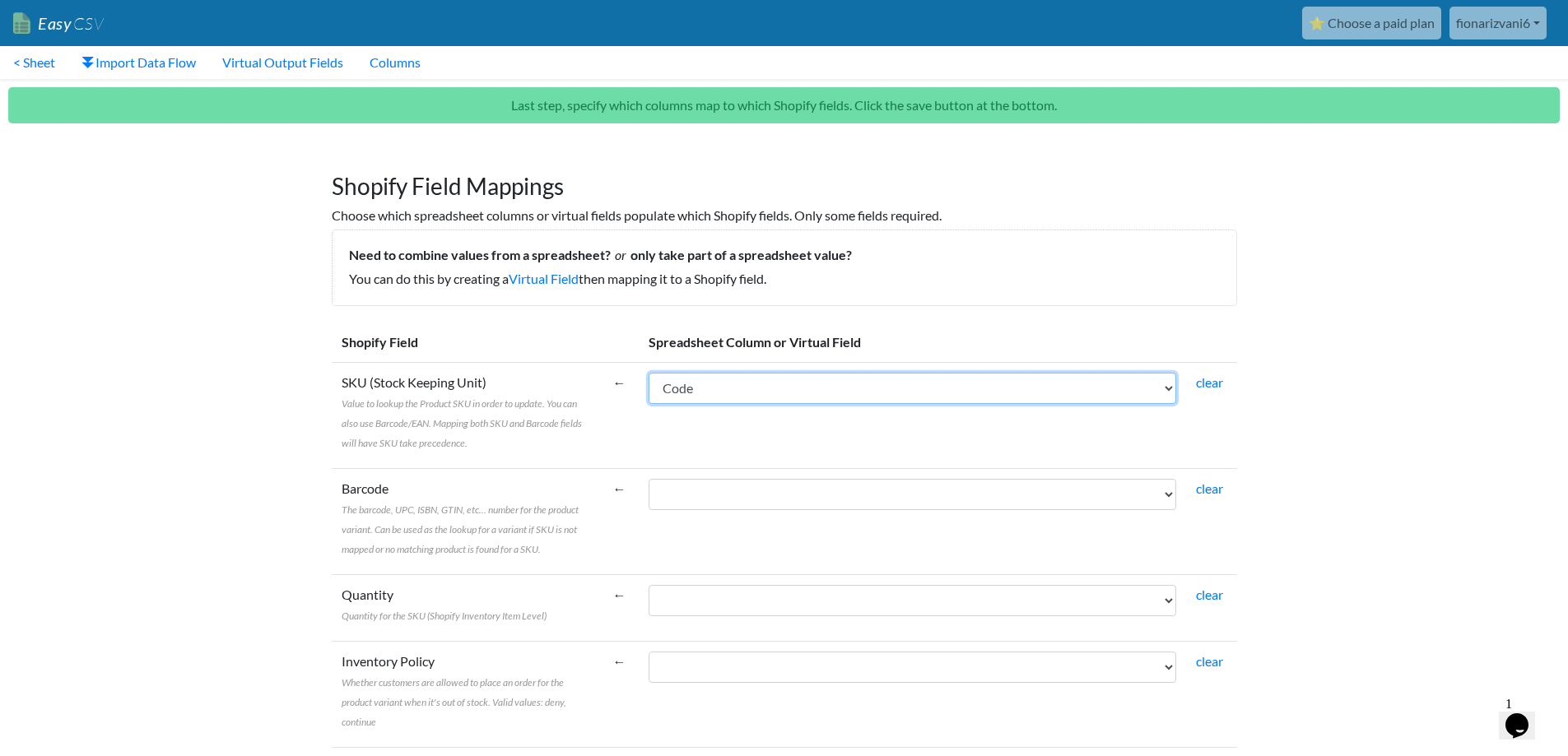
click at [753, 383] on select "Code Color Size" at bounding box center [912, 388] width 528 height 31
click at [754, 383] on select "Code Color Size" at bounding box center [912, 388] width 528 height 31
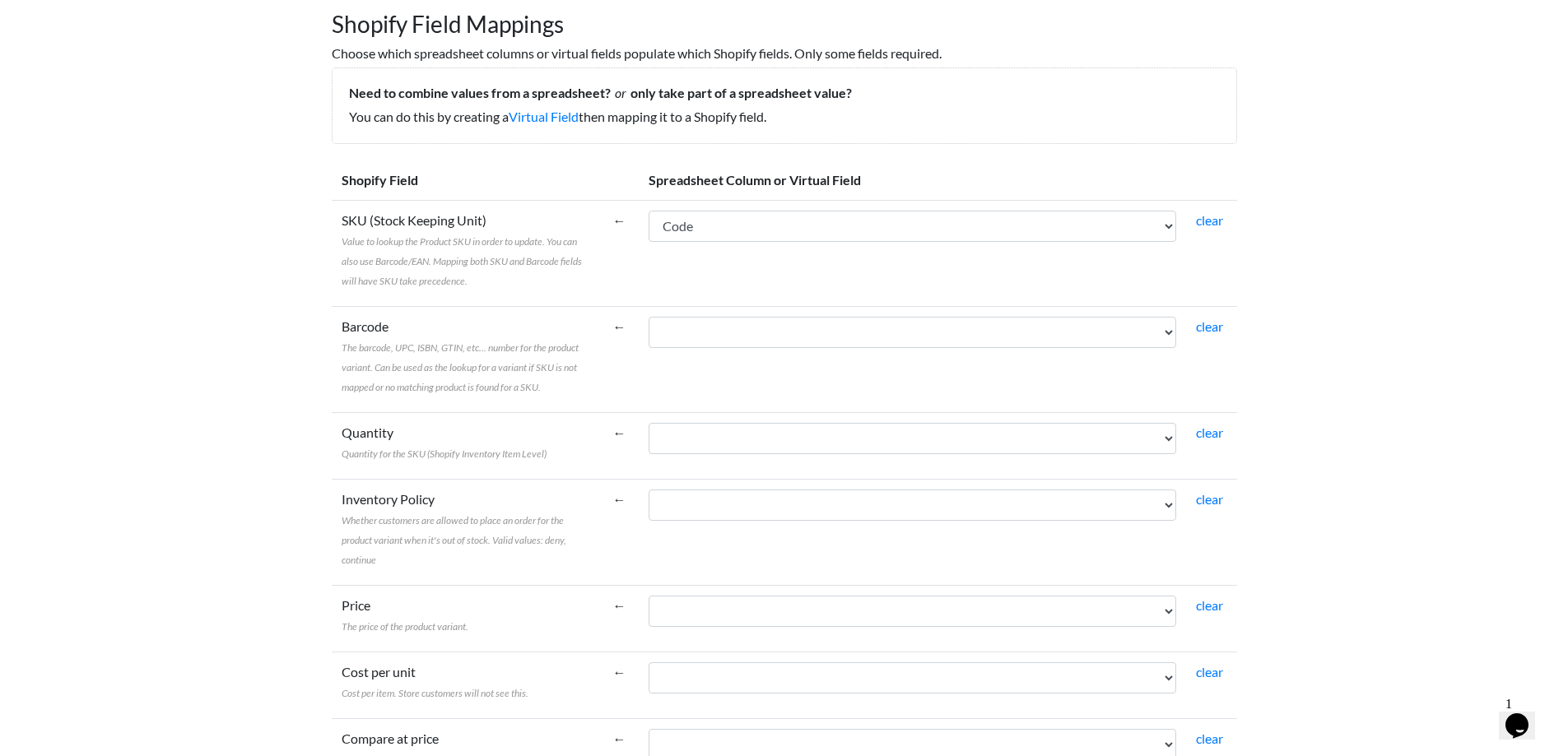
scroll to position [165, 0]
click at [925, 461] on td "Code Color Size" at bounding box center [912, 443] width 548 height 66
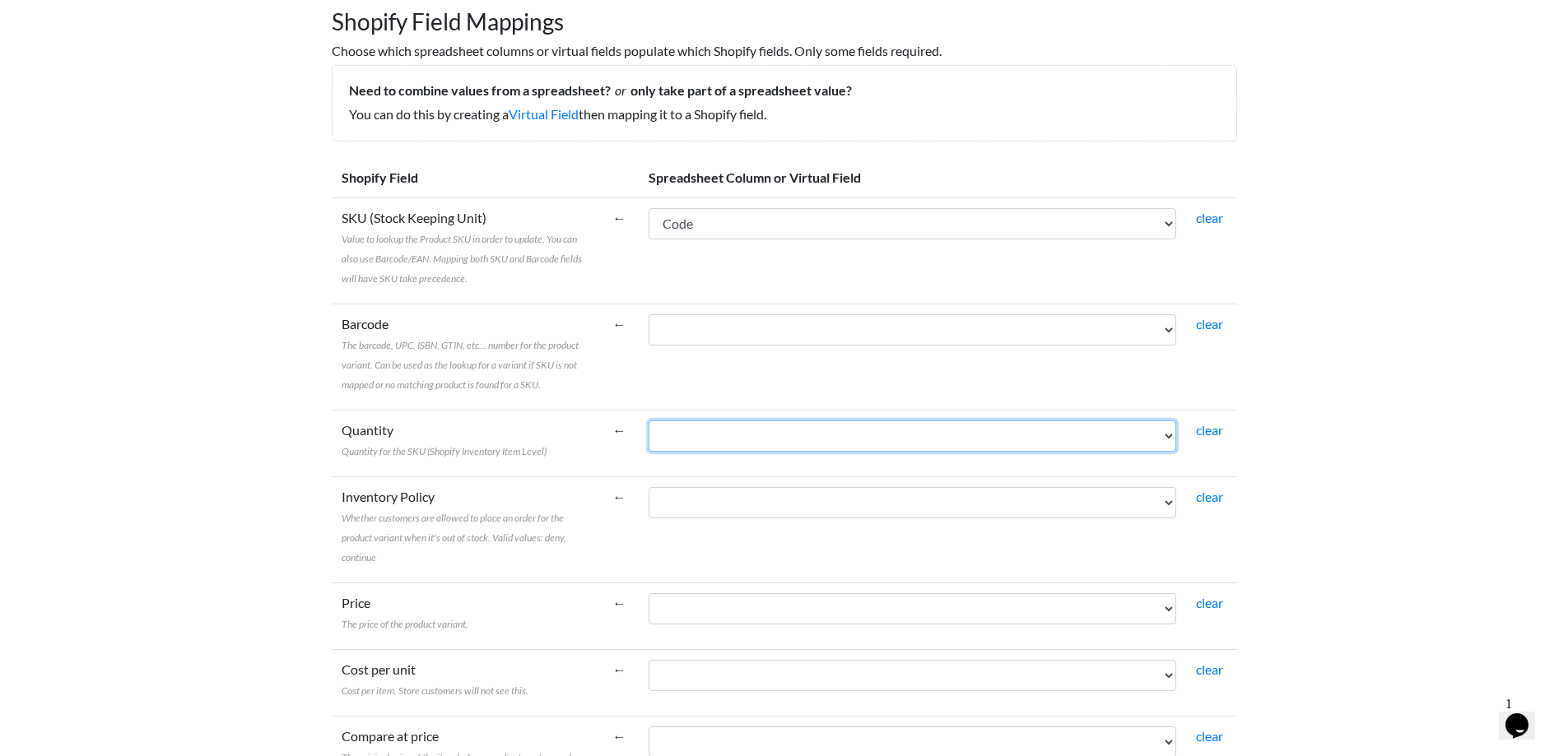
click at [927, 446] on select "Code Color Size" at bounding box center [912, 436] width 528 height 31
select select "cr_759915"
click at [649, 421] on select "Code Color Size" at bounding box center [912, 436] width 528 height 31
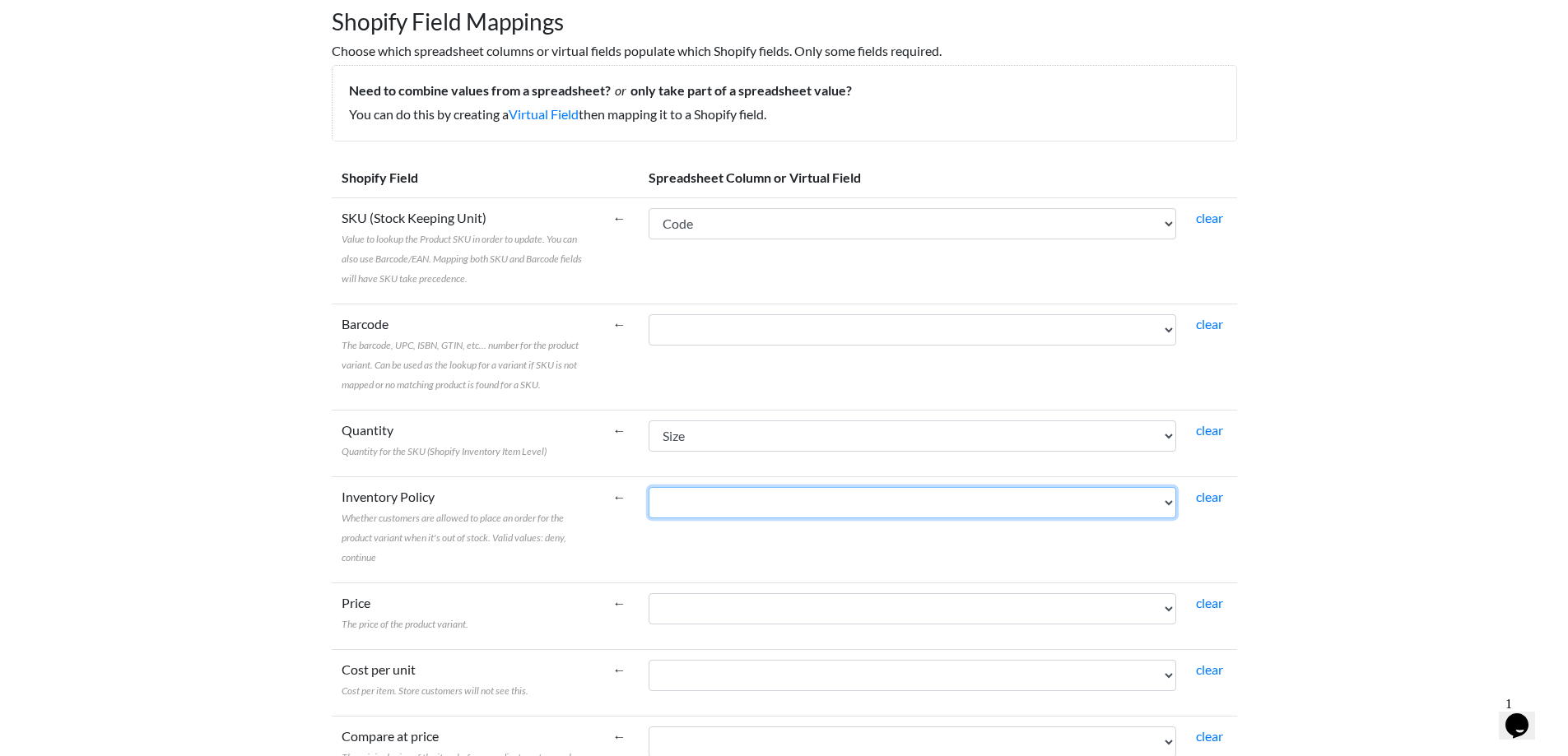
click at [854, 512] on select "Code Color Size" at bounding box center [912, 503] width 528 height 31
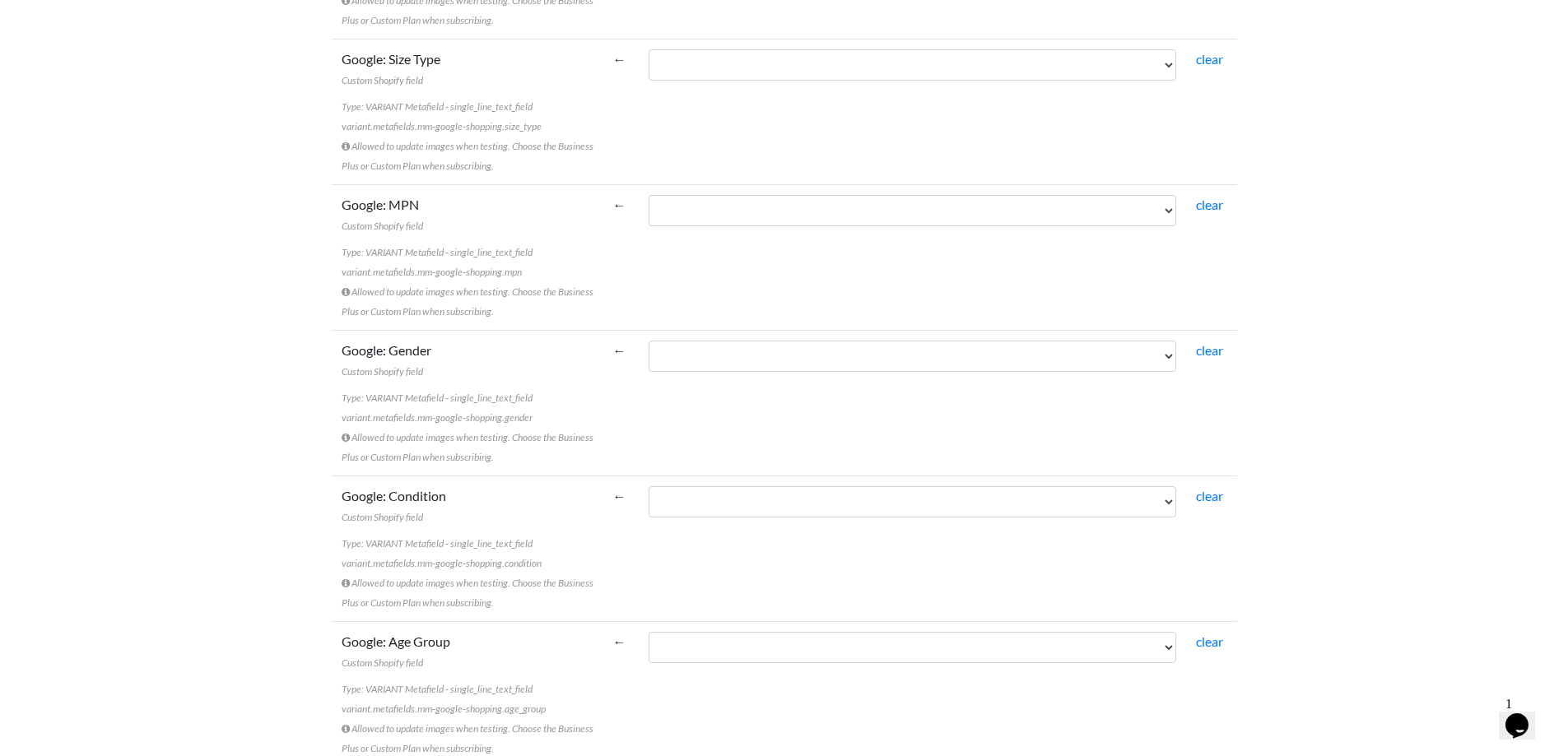
scroll to position [6084, 0]
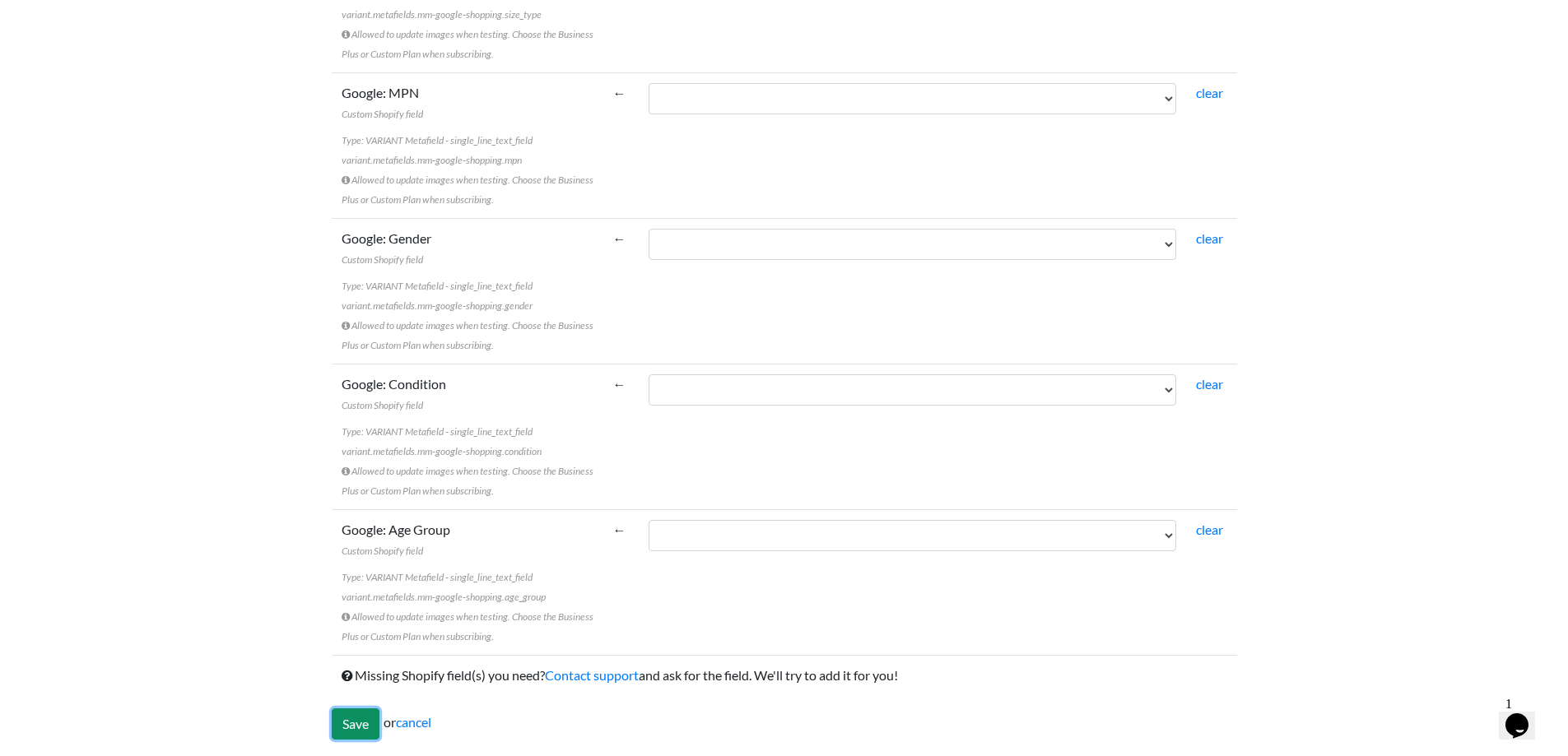
click at [350, 725] on input "Save" at bounding box center [355, 724] width 48 height 31
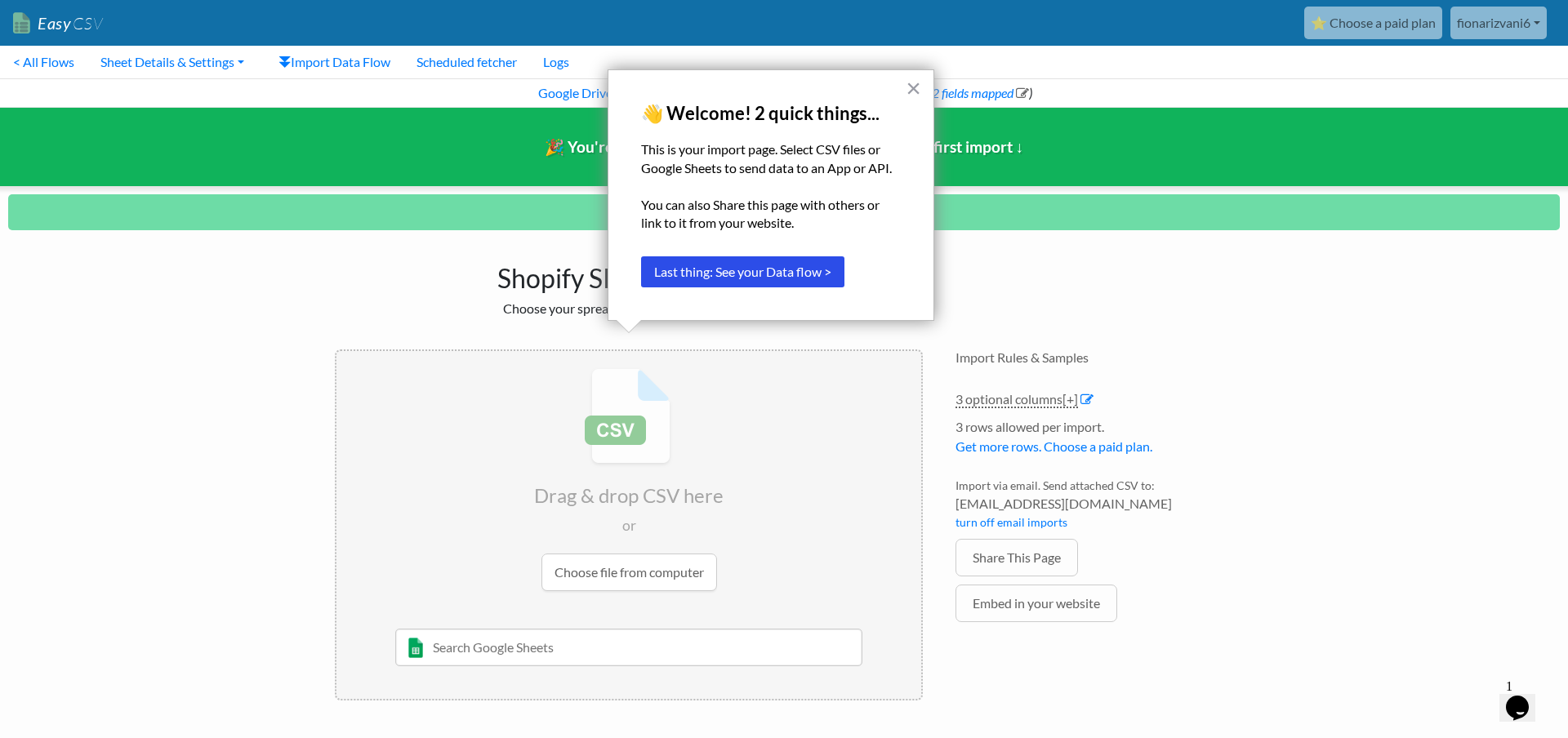
click at [1292, 246] on body "Easy CSV ⭐ Choose a paid plan fionarizvani6 Fionarizvani6 All Flows All CSV Gen…" at bounding box center [784, 358] width 1568 height 717
click at [914, 90] on button "×" at bounding box center [914, 88] width 16 height 26
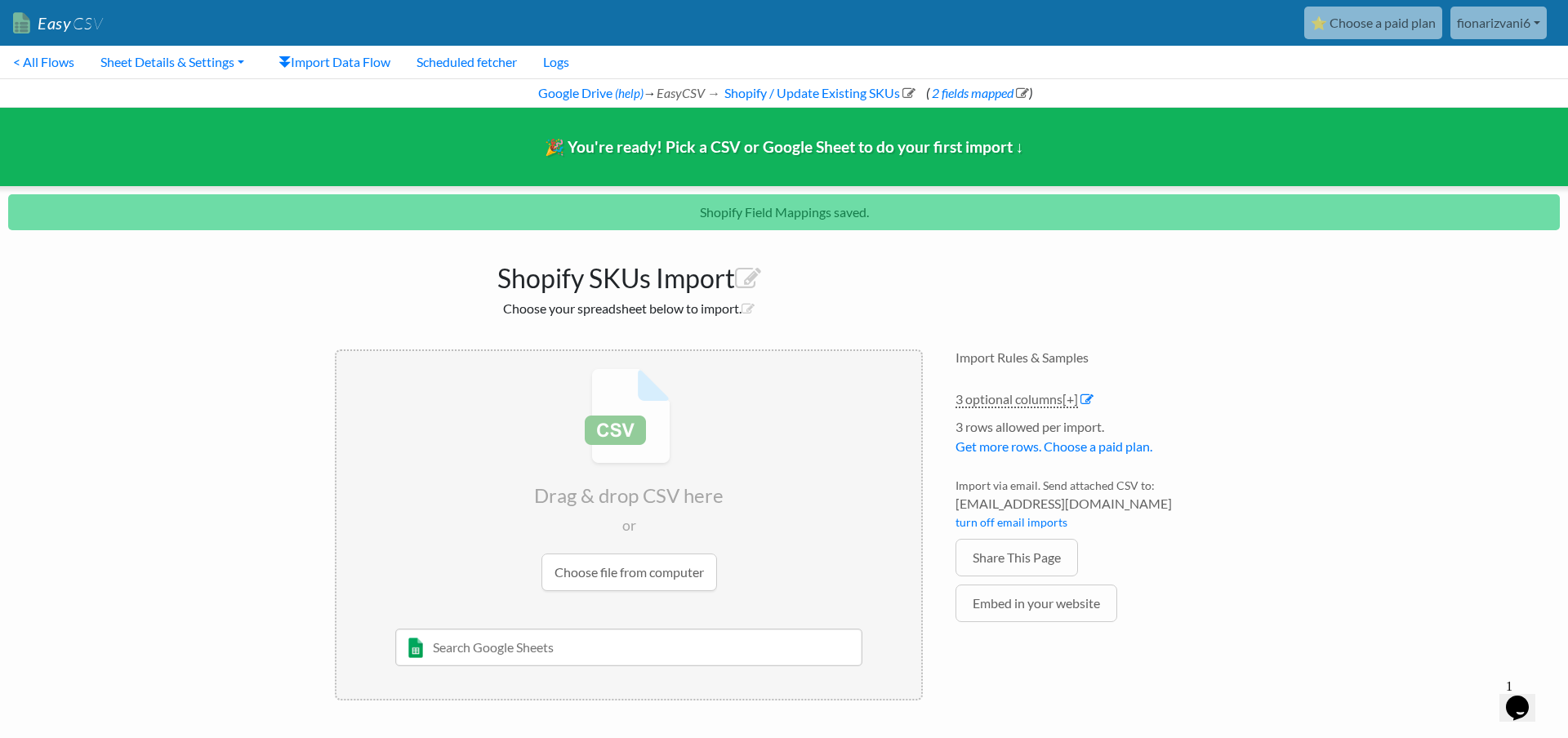
click at [536, 649] on input "text" at bounding box center [629, 648] width 468 height 38
click at [631, 575] on input "file" at bounding box center [628, 479] width 585 height 257
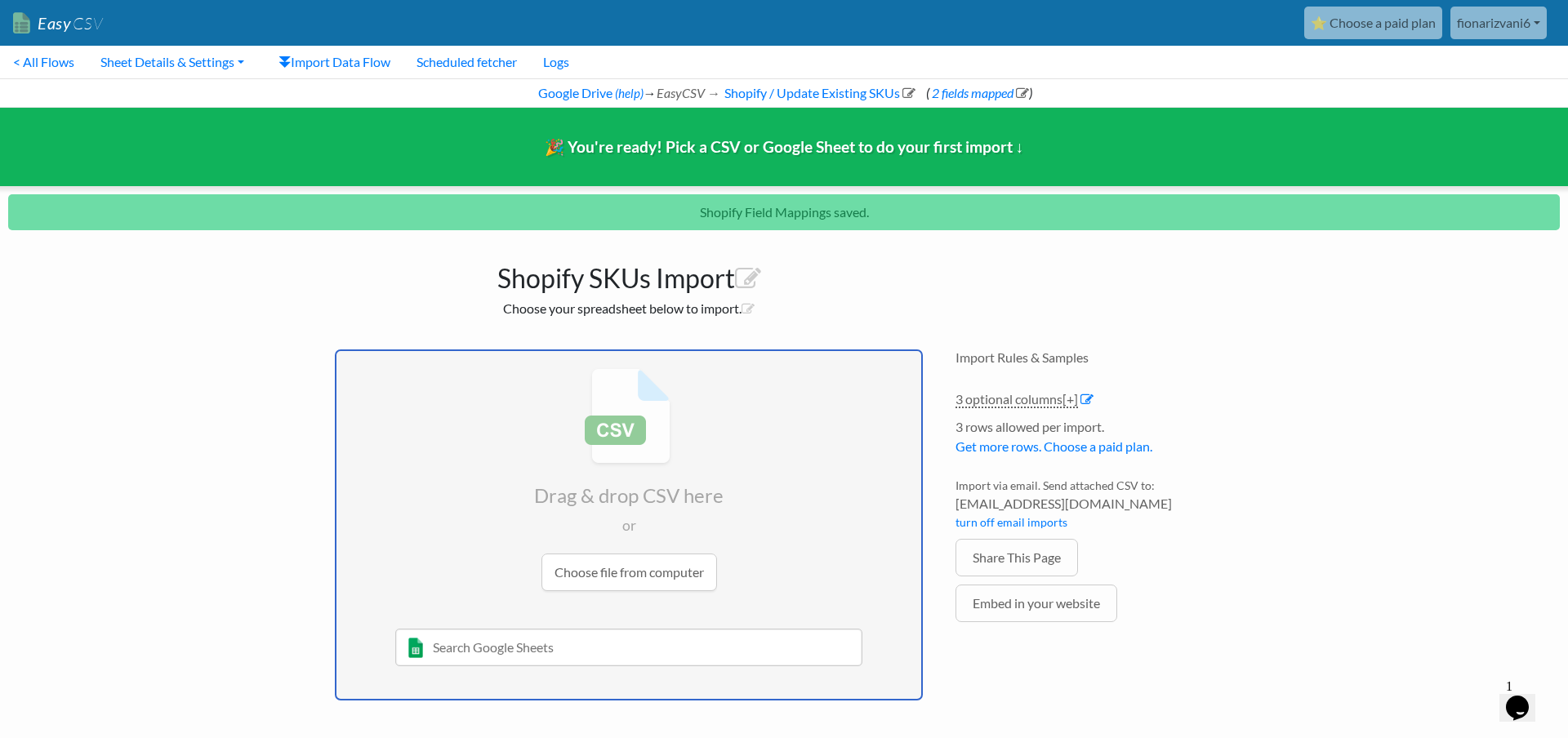
type input "C:\fakepath\products_export.zip"
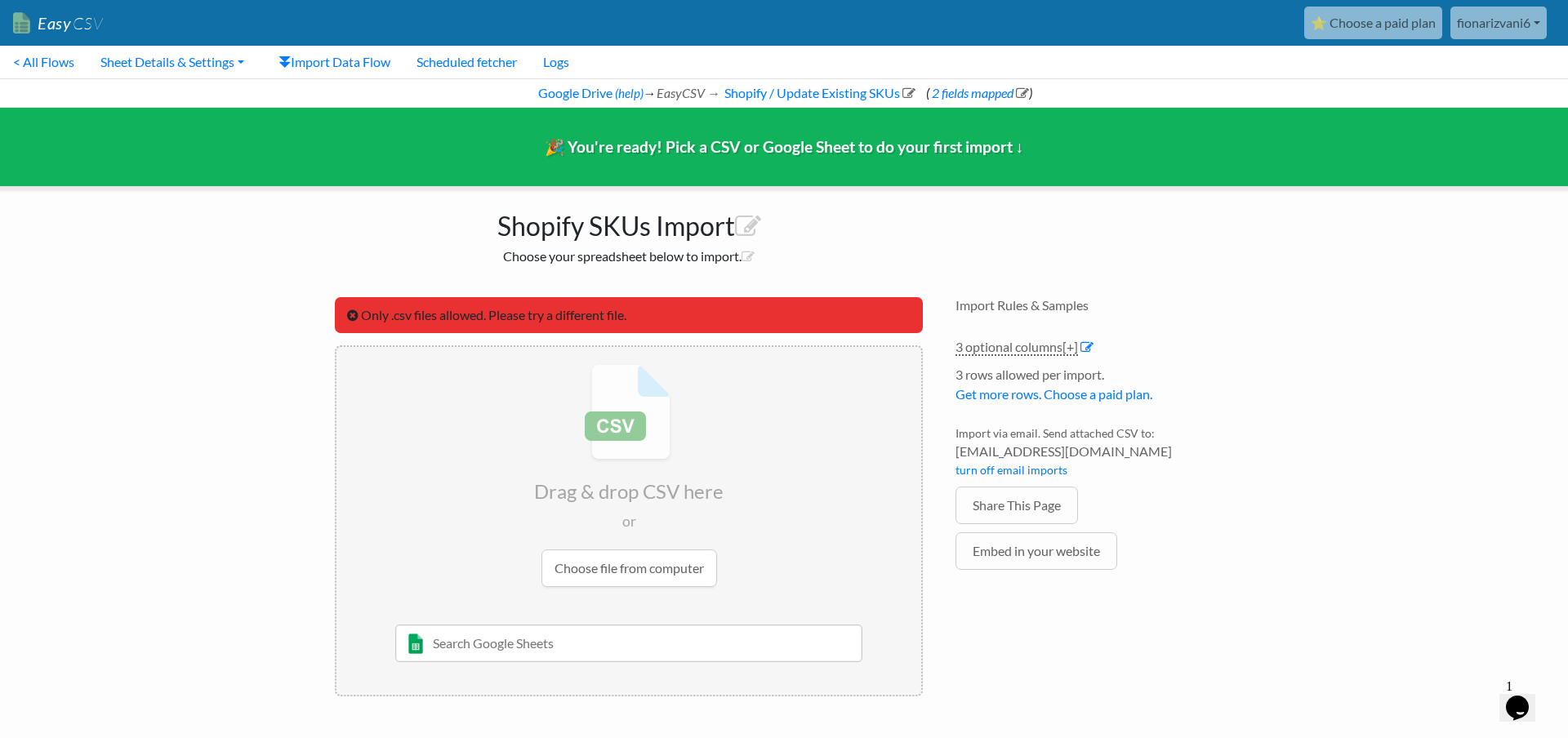
click at [63, 33] on link "Easy CSV" at bounding box center [58, 23] width 90 height 34
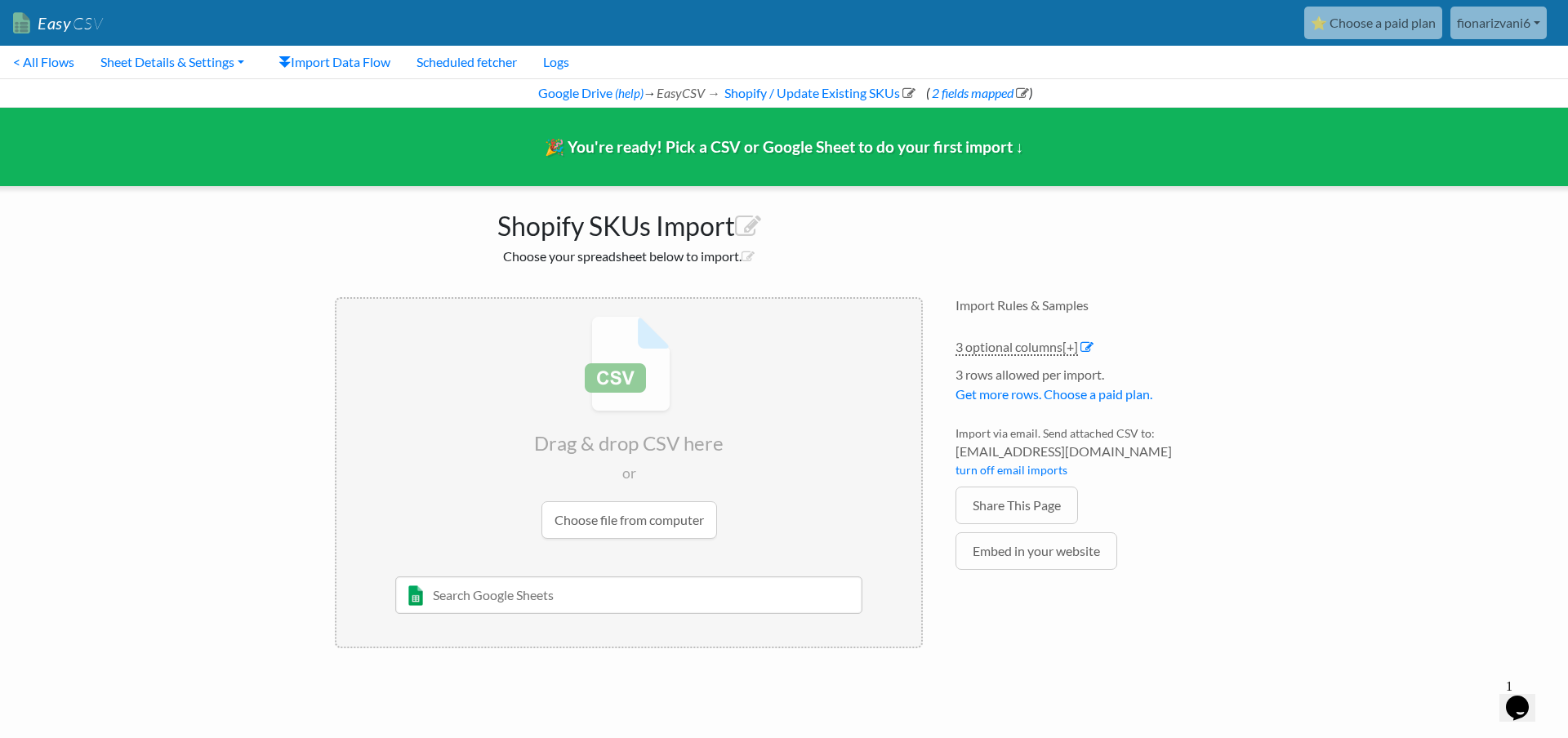
click at [79, 29] on span "CSV" at bounding box center [86, 23] width 32 height 21
click at [345, 67] on link "Import Data Flow" at bounding box center [335, 62] width 138 height 33
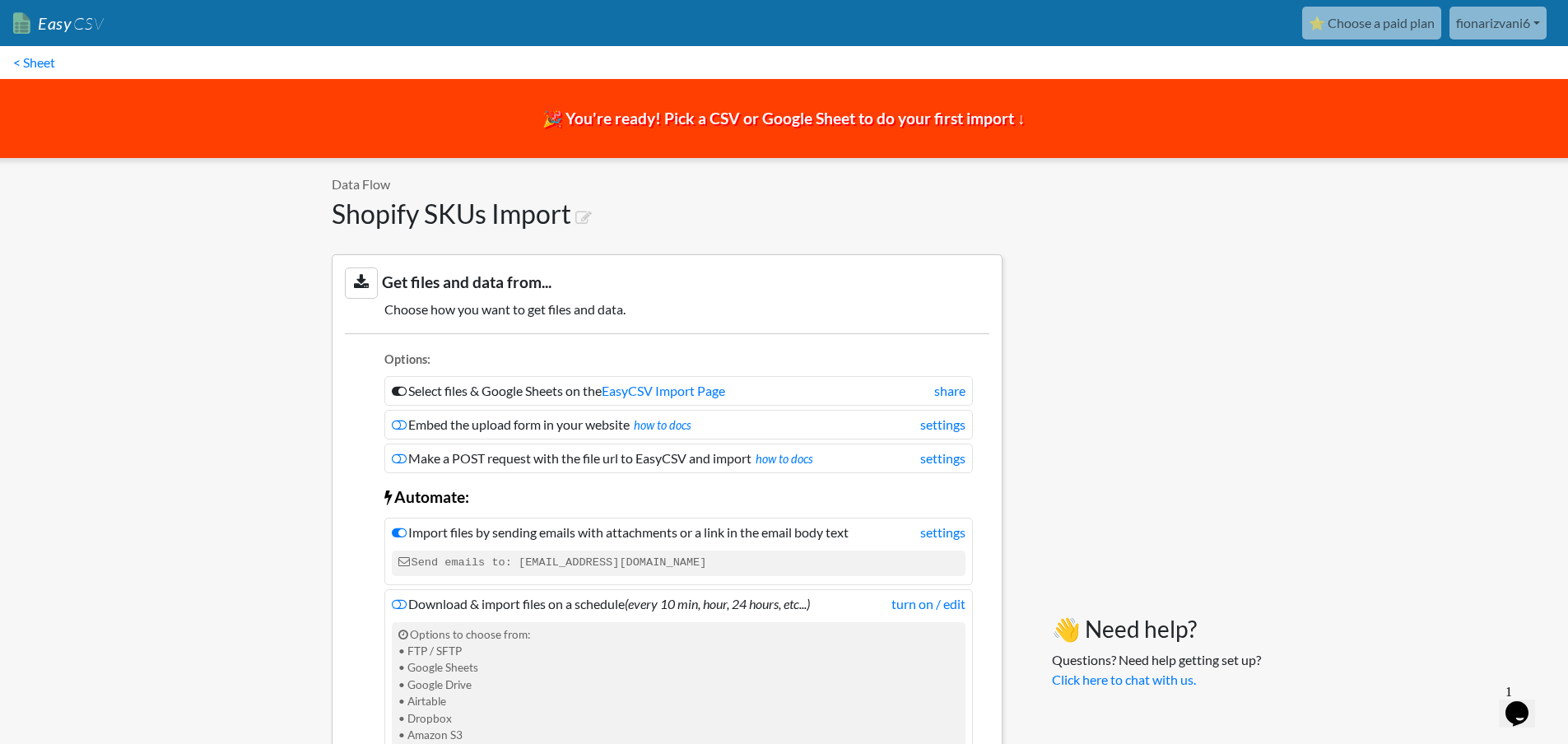
click at [41, 27] on link "Easy CSV" at bounding box center [58, 23] width 90 height 34
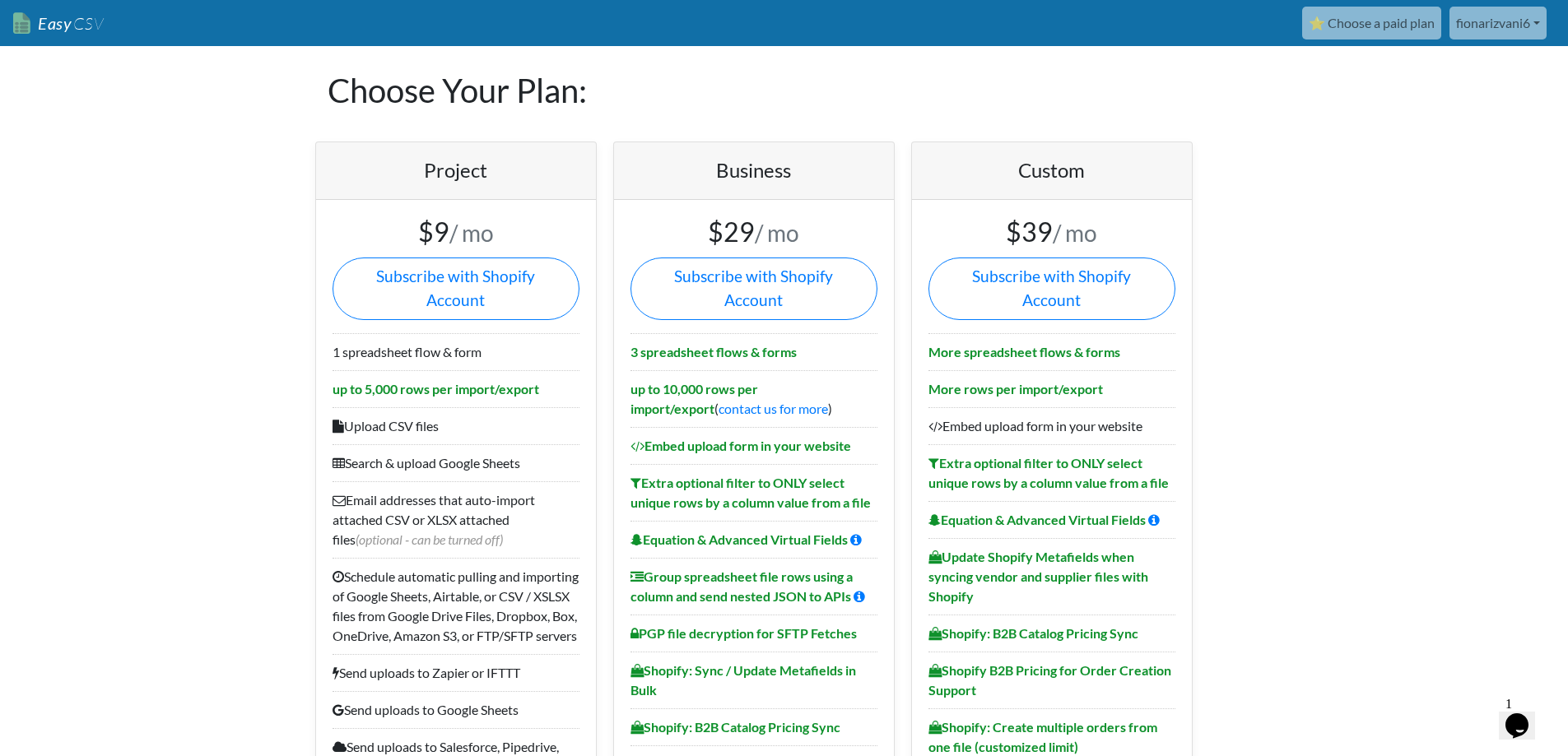
click at [99, 24] on span "CSV" at bounding box center [87, 23] width 32 height 21
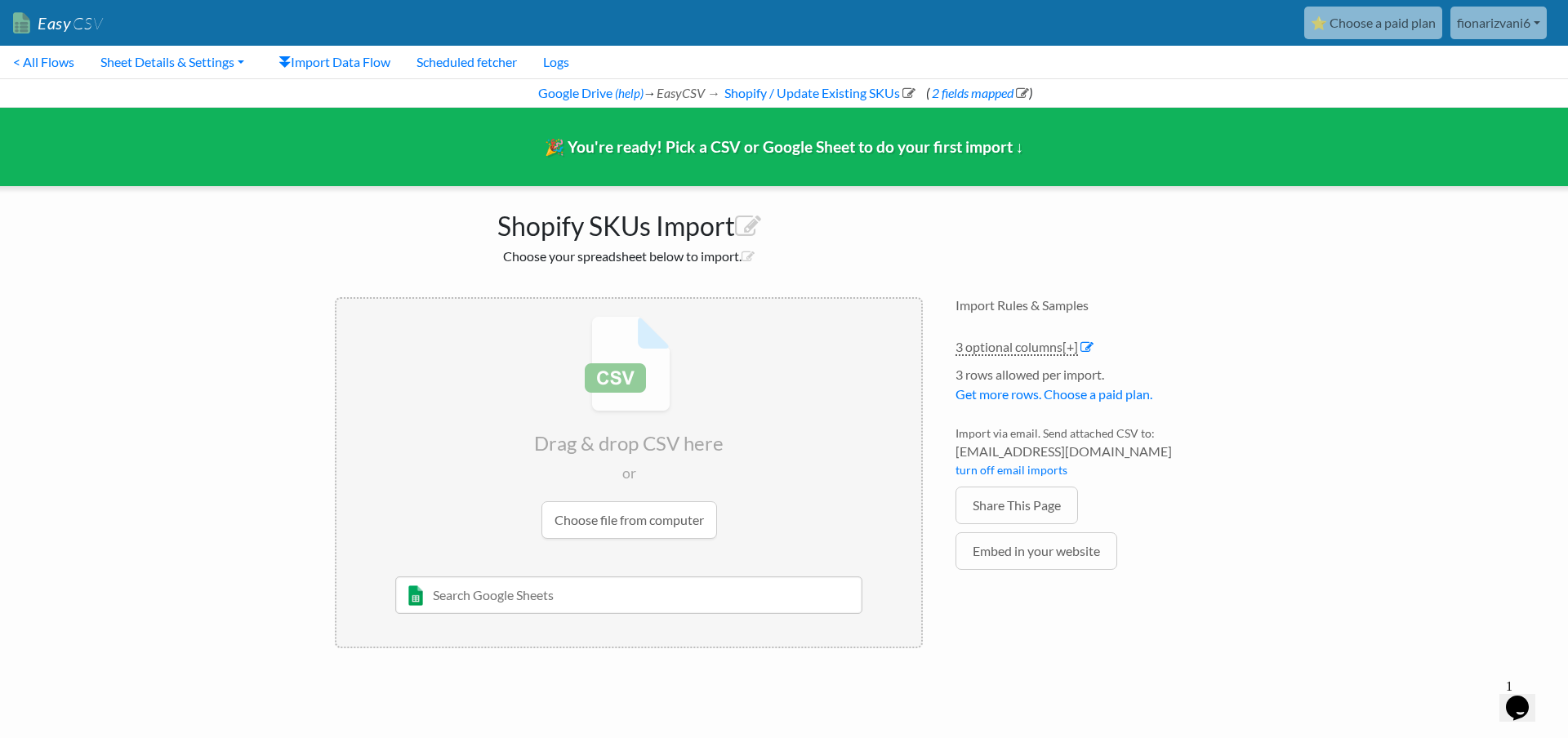
click at [683, 514] on input "file" at bounding box center [628, 427] width 585 height 257
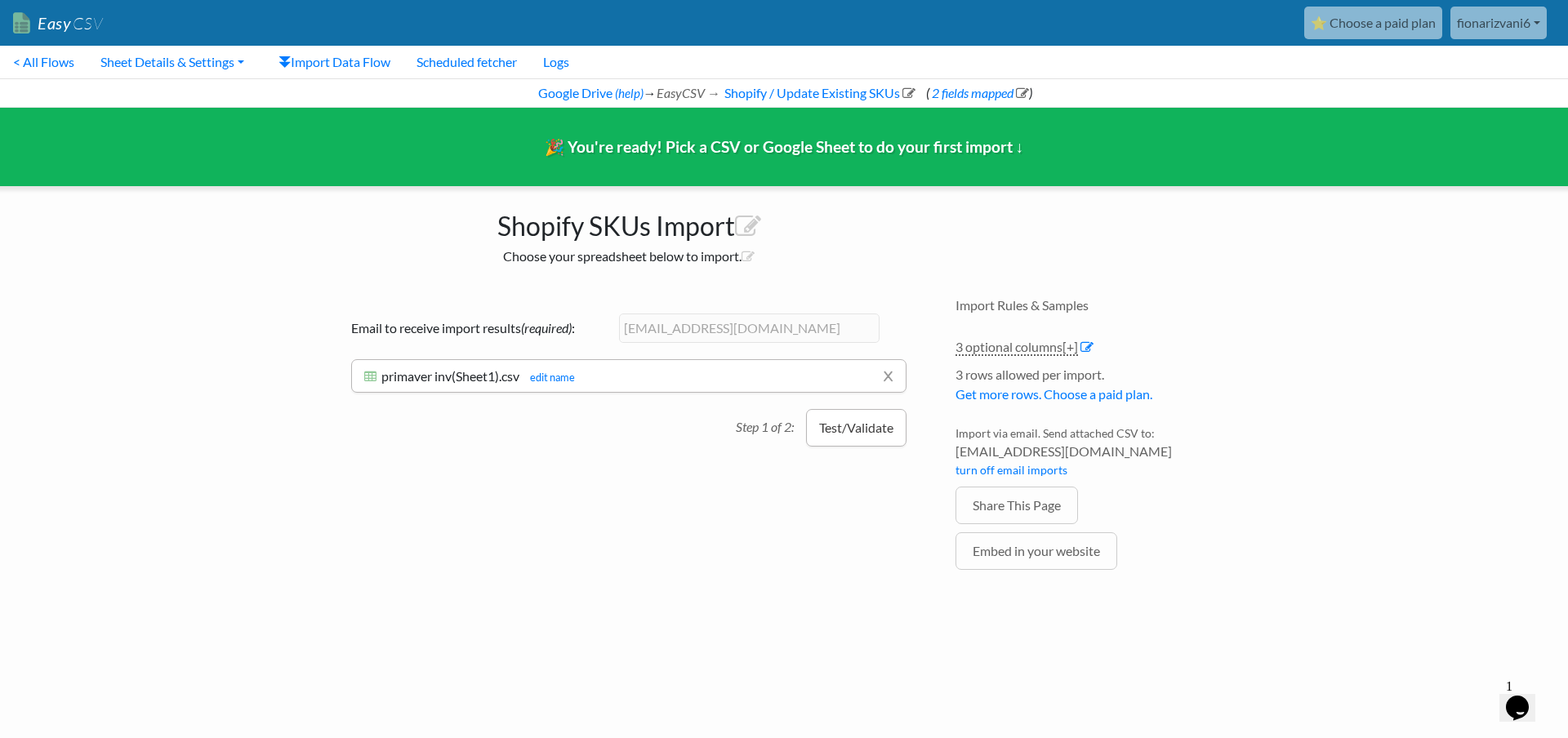
click at [860, 437] on button "Test/Validate" at bounding box center [857, 428] width 100 height 38
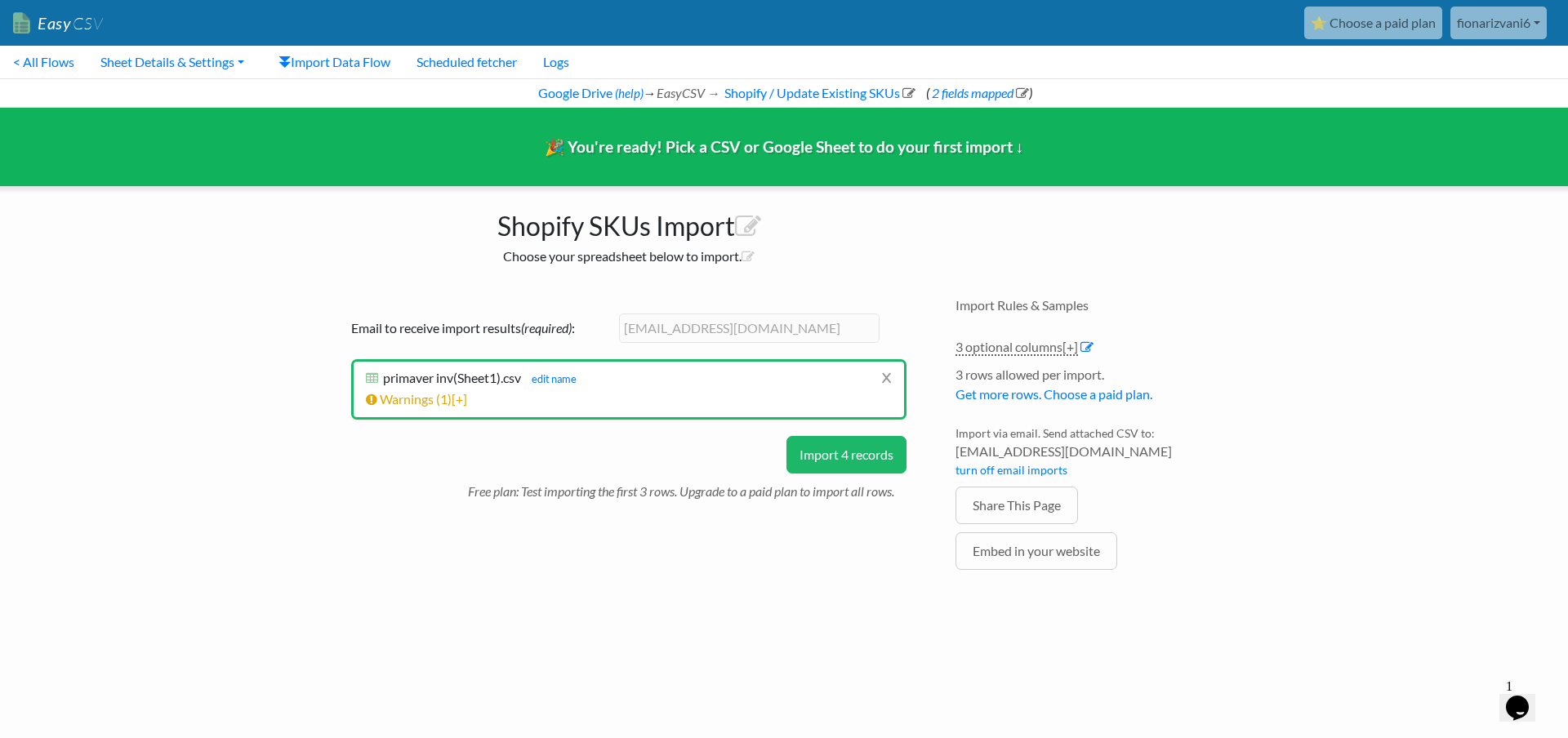
click at [822, 450] on button "Import 4 records" at bounding box center [847, 455] width 120 height 38
click at [822, 450] on div "Drag & drop CSV here or Choose file from computer 10/22/2020 Sheet 1 and such M…" at bounding box center [628, 458] width 621 height 354
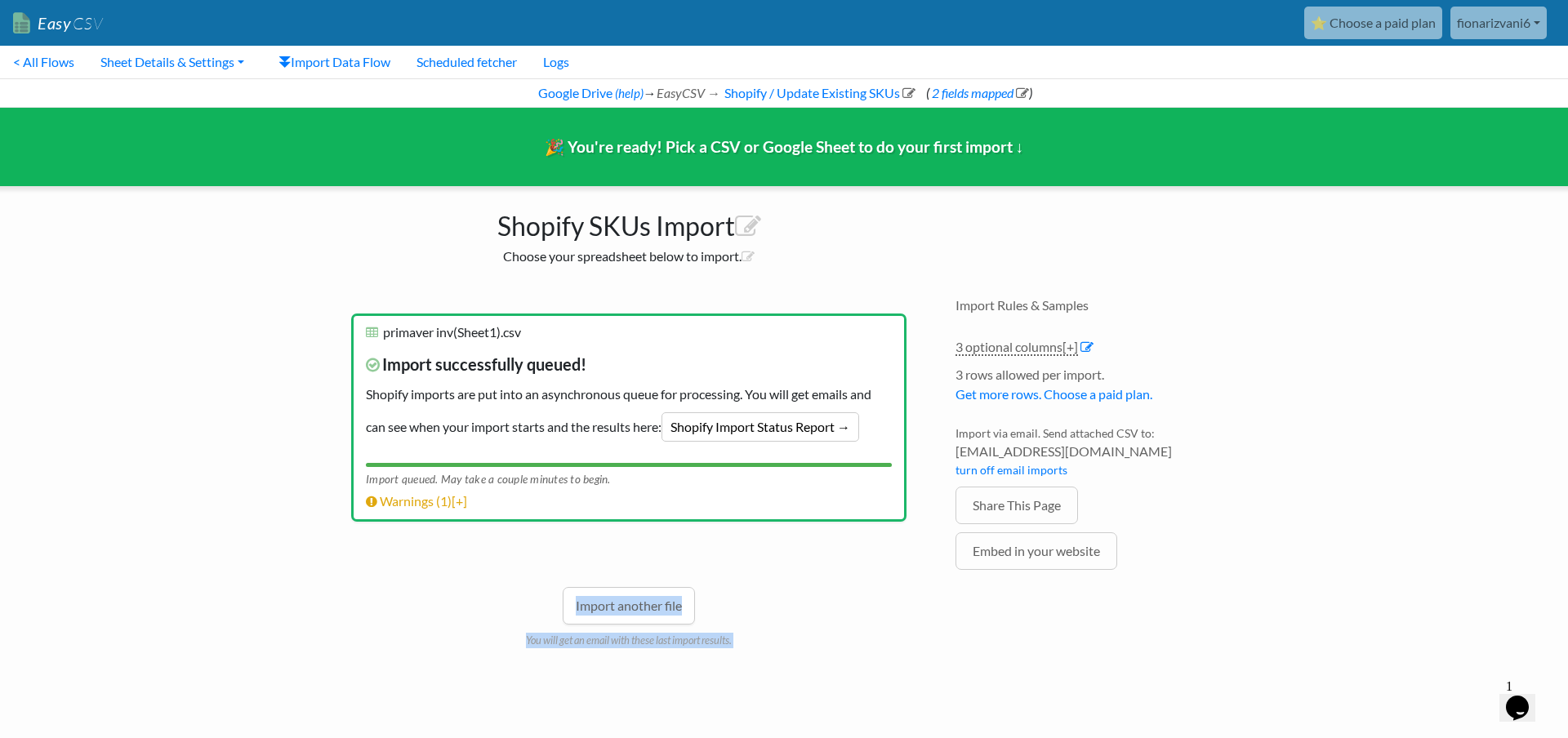
click at [571, 566] on div "Import another file You will get an email with these last import results." at bounding box center [629, 593] width 556 height 110
click at [774, 436] on link "Shopify Import Status Report →" at bounding box center [761, 427] width 197 height 30
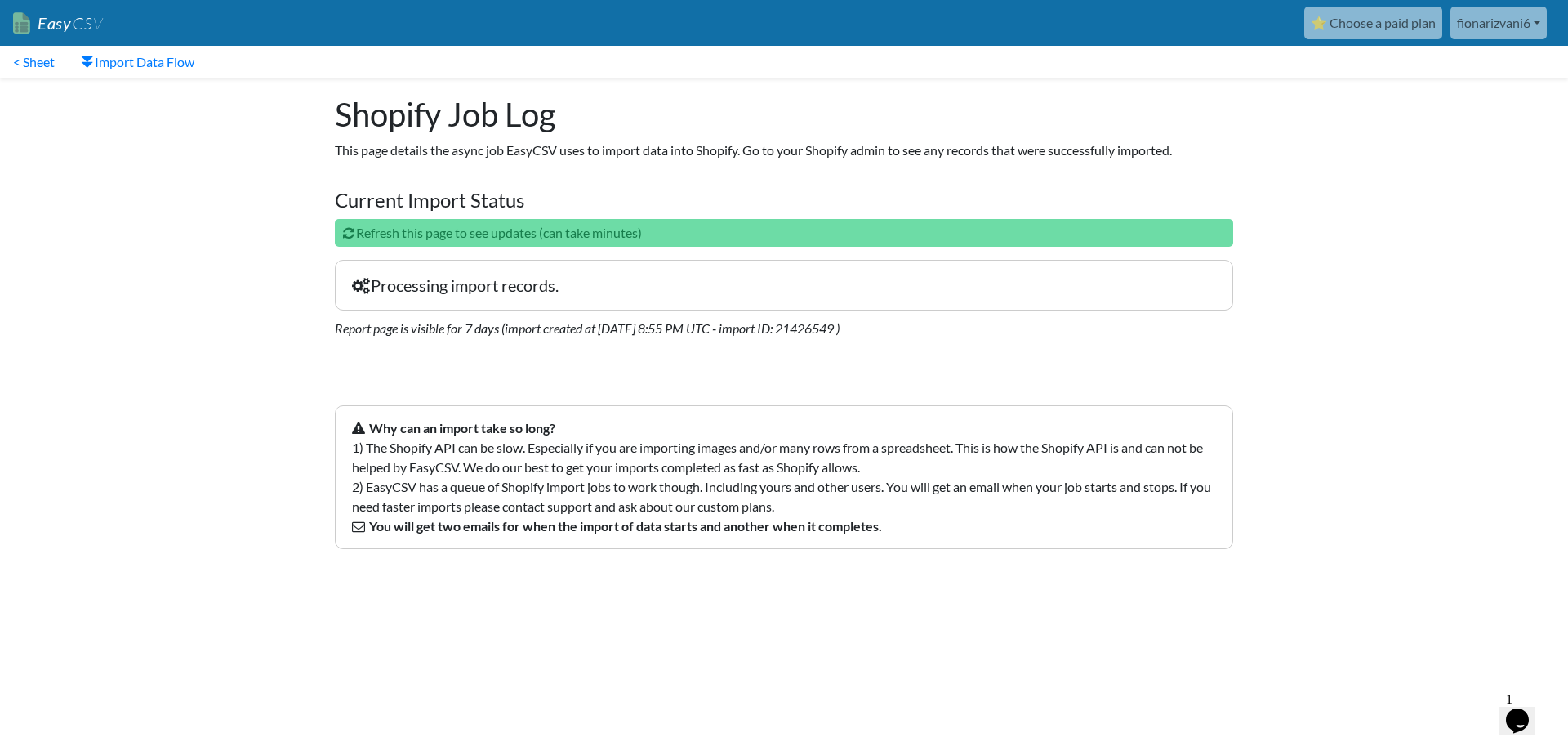
click at [353, 239] on p "Refresh this page to see updates (can take minutes)" at bounding box center [784, 233] width 899 height 28
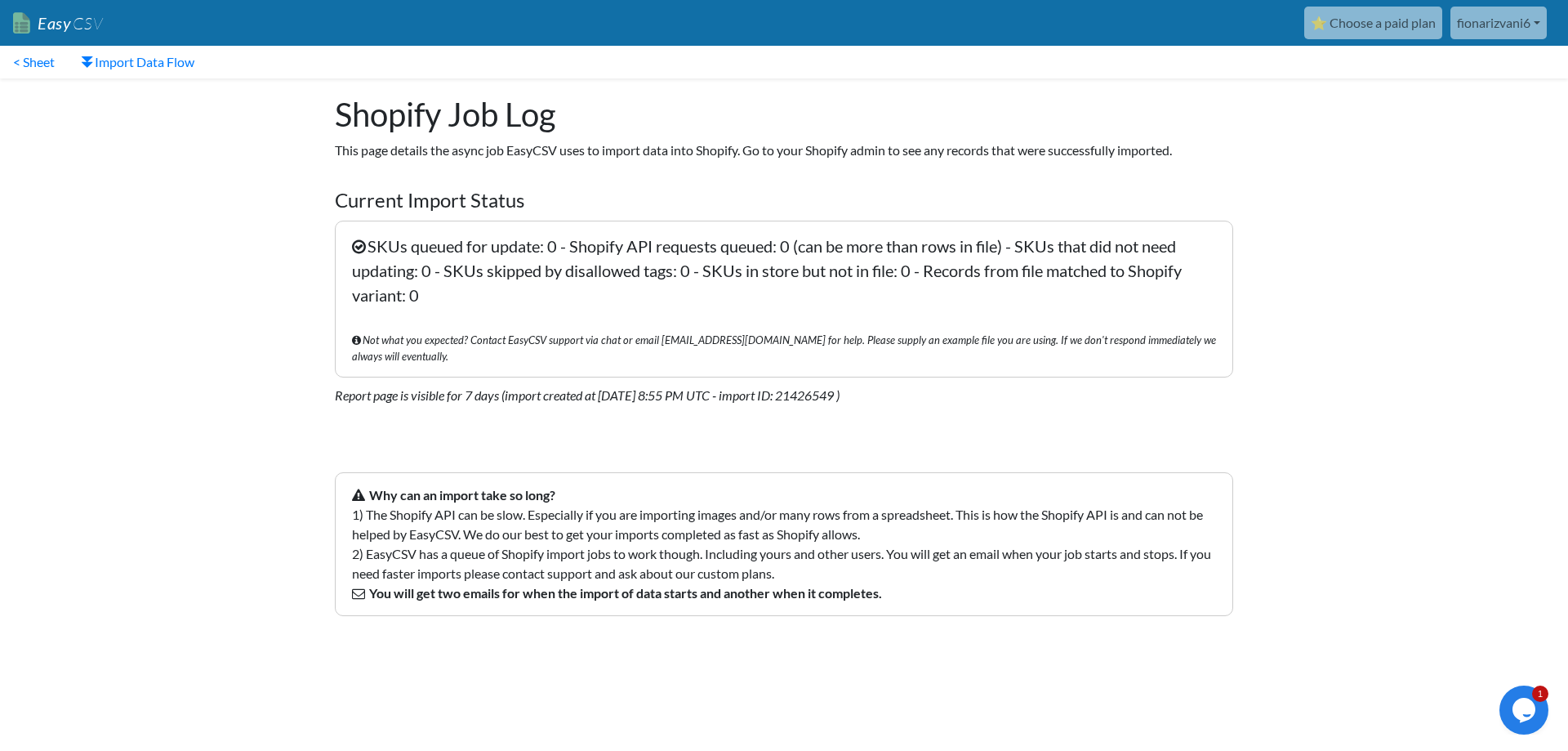
click at [480, 202] on h4 "Current Import Status" at bounding box center [784, 200] width 899 height 24
click at [480, 262] on p "SKUs queued for update: 0 - Shopify API requests queued: 0 (can be more than ro…" at bounding box center [784, 299] width 899 height 157
click at [43, 59] on link "< Sheet" at bounding box center [34, 63] width 67 height 33
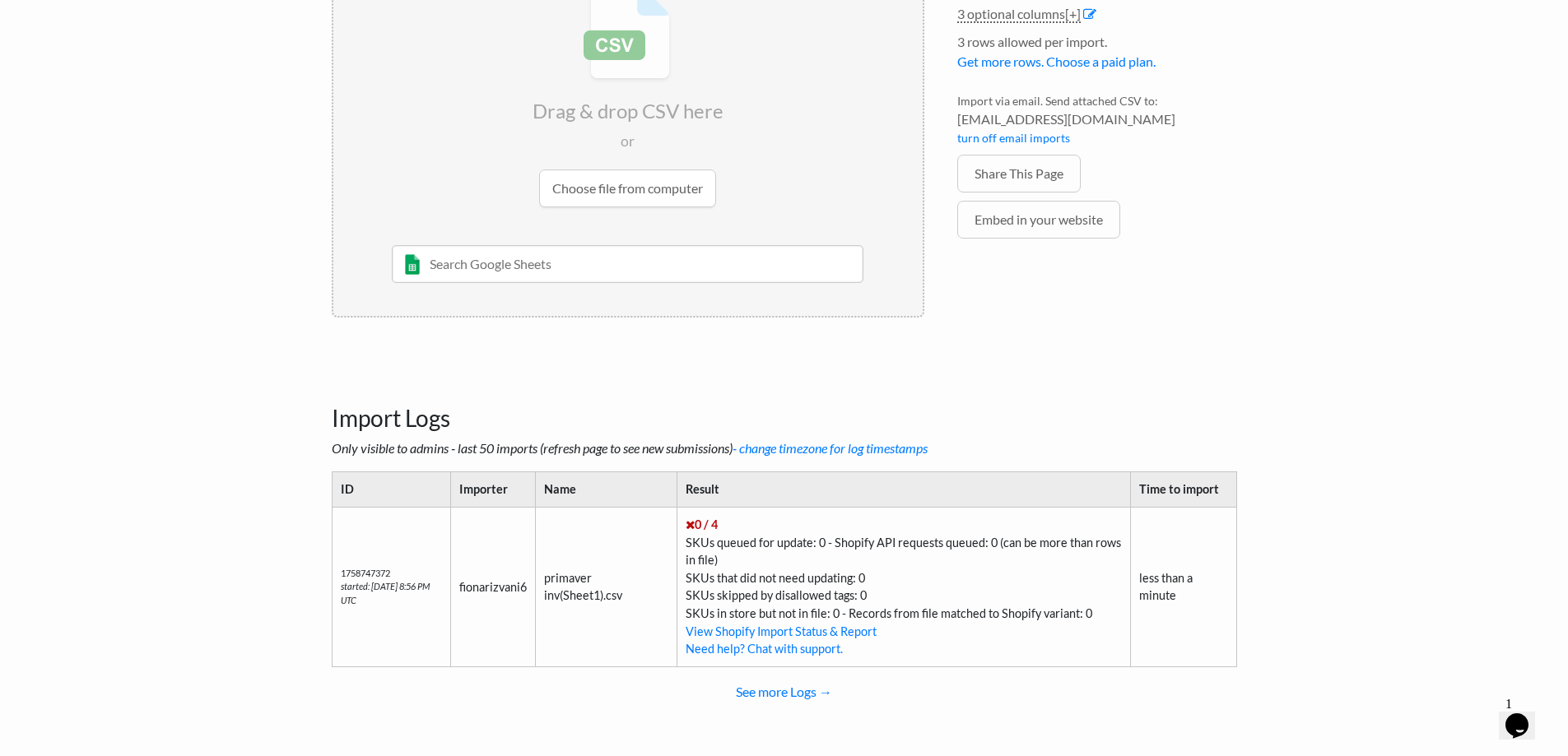
scroll to position [260, 0]
click at [774, 630] on link "View Shopify Import Status & Report" at bounding box center [781, 628] width 191 height 14
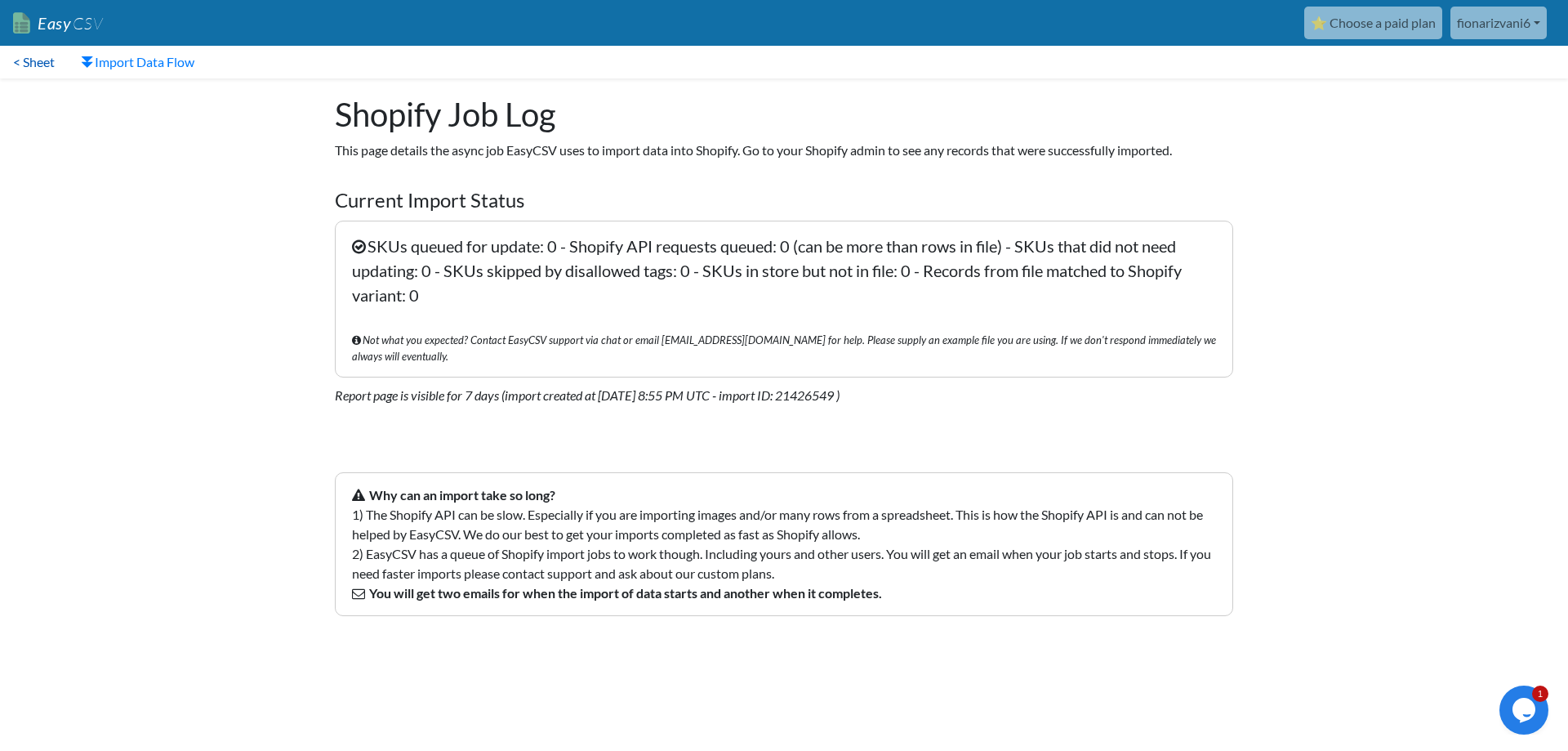
click at [41, 63] on link "< Sheet" at bounding box center [34, 63] width 67 height 33
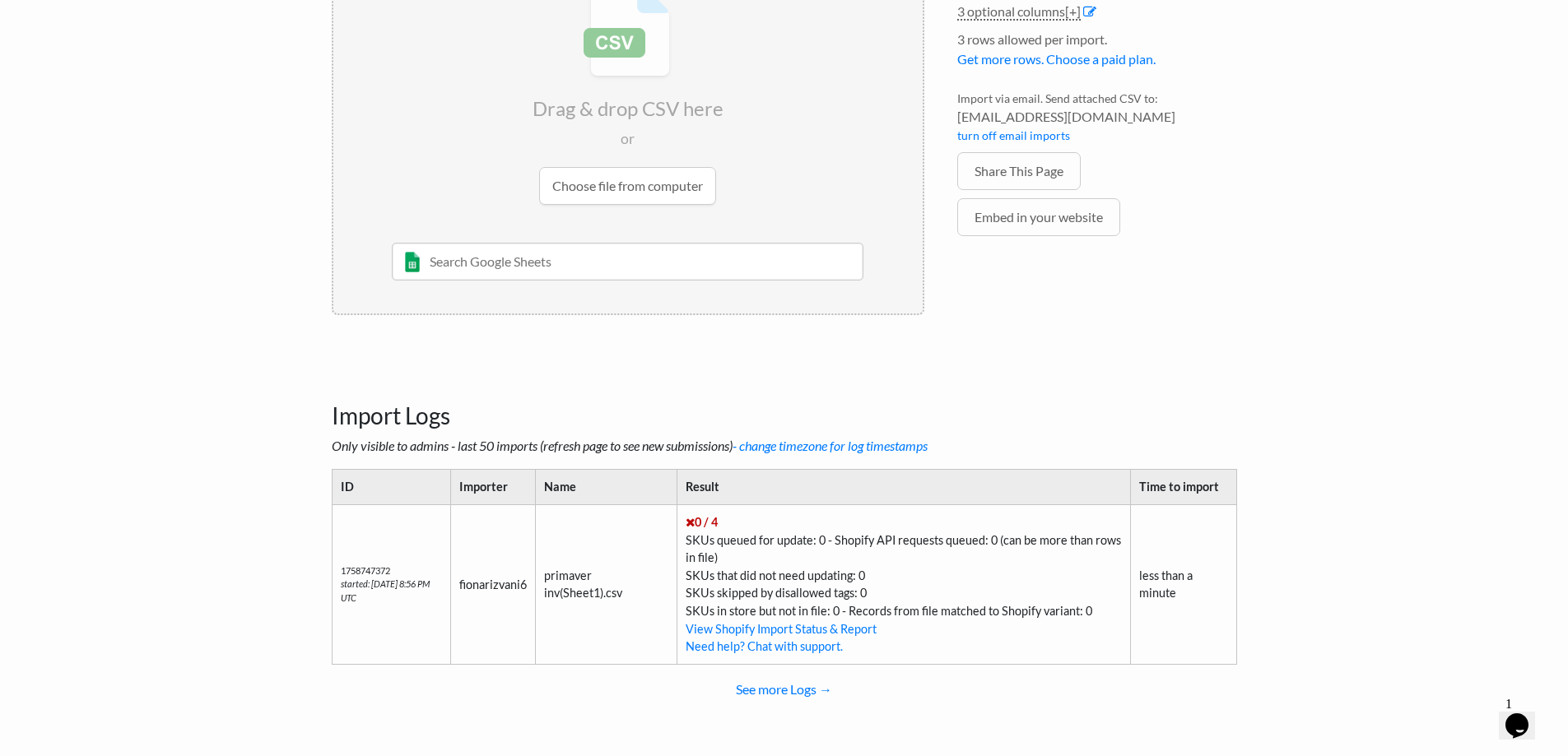
scroll to position [260, 0]
click at [1045, 212] on link "Embed in your website" at bounding box center [1038, 216] width 163 height 38
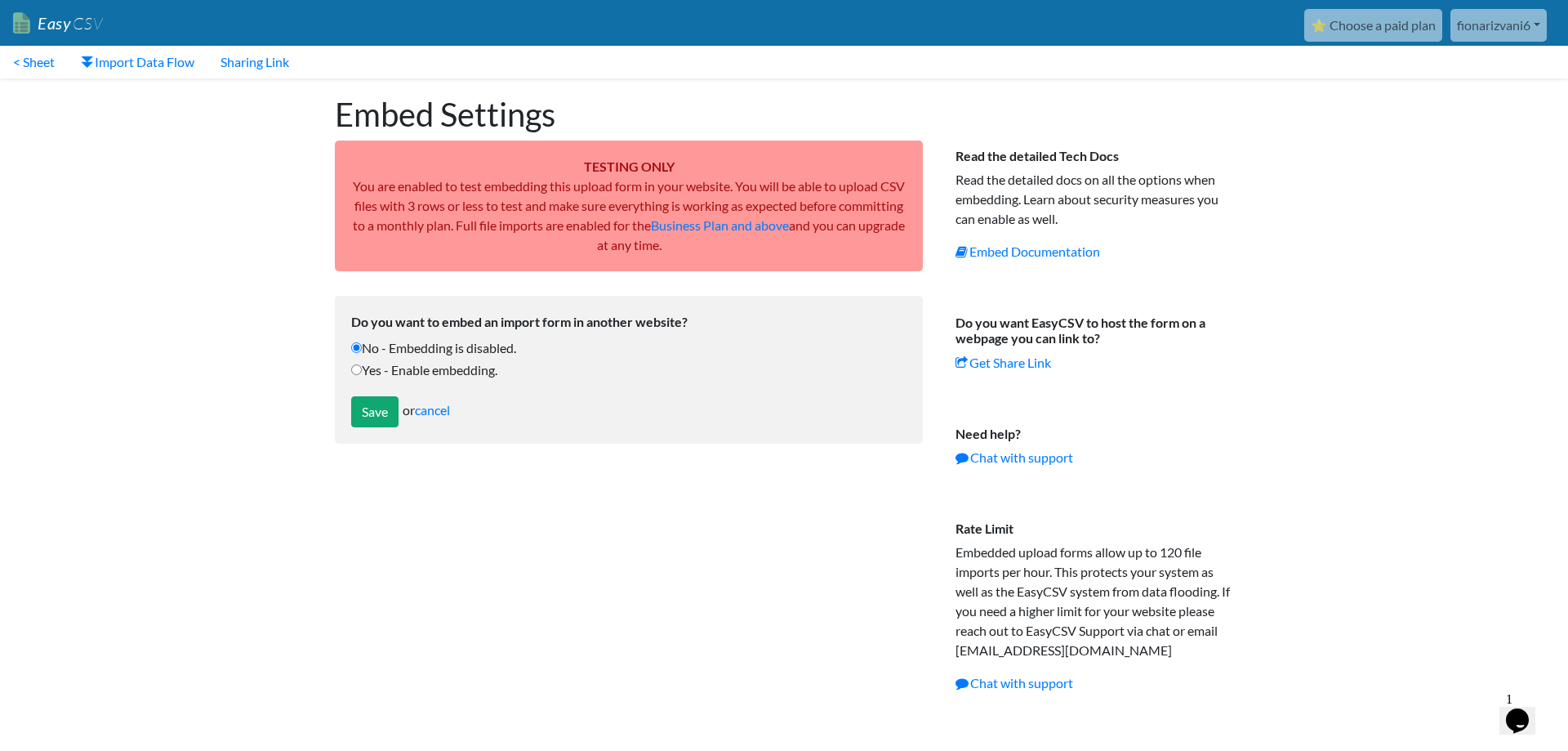
click at [361, 373] on input "Yes - Enable embedding." at bounding box center [356, 369] width 11 height 11
radio input "true"
click at [361, 373] on input "Yes - Enable embedding." at bounding box center [356, 369] width 11 height 11
click at [362, 419] on input "Save" at bounding box center [375, 412] width 48 height 31
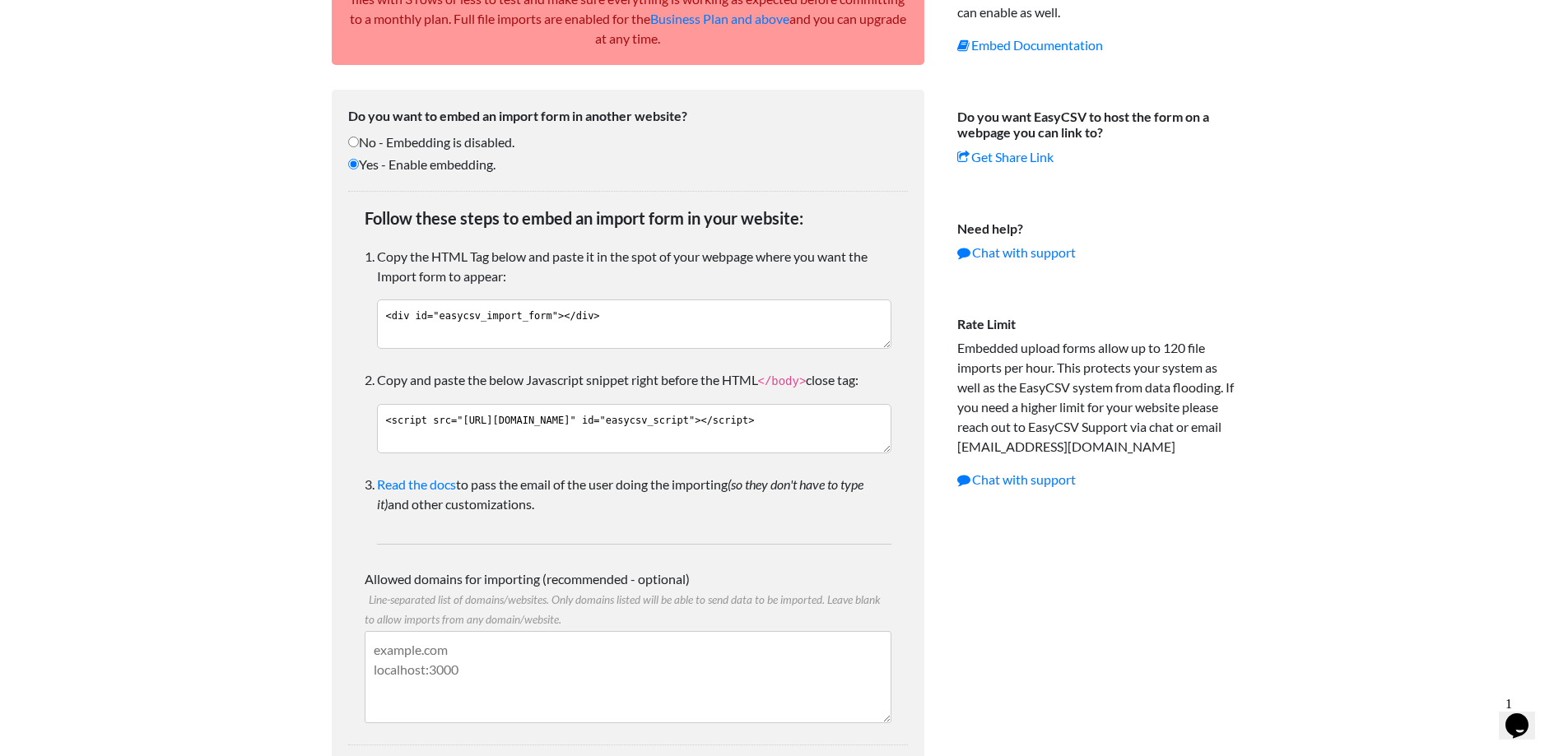
scroll to position [179, 0]
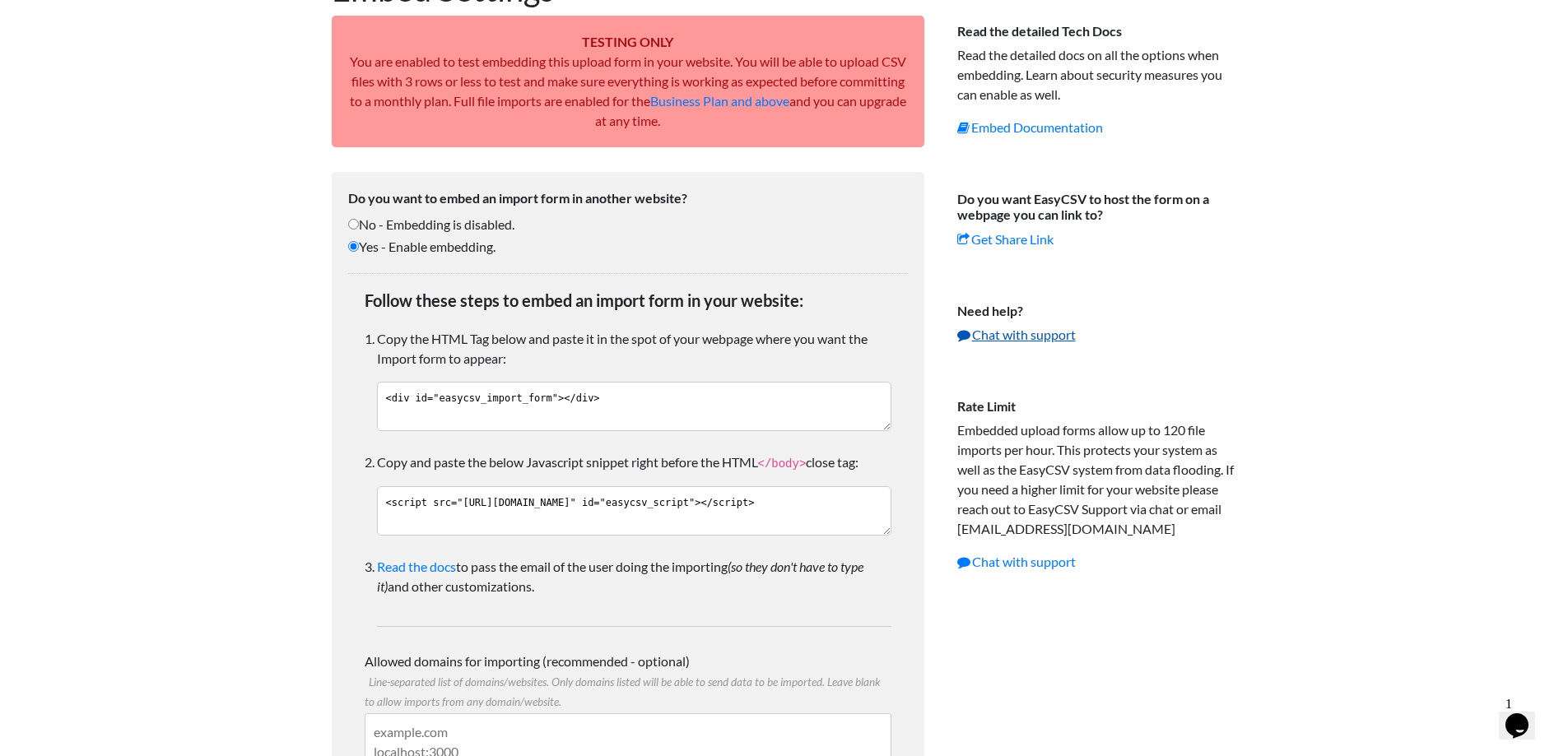
click at [1007, 335] on link "Chat with support" at bounding box center [1016, 334] width 118 height 16
click at [1007, 222] on h6 "Do you want EasyCSV to host the form on a webpage you can link to?" at bounding box center [1097, 180] width 280 height 84
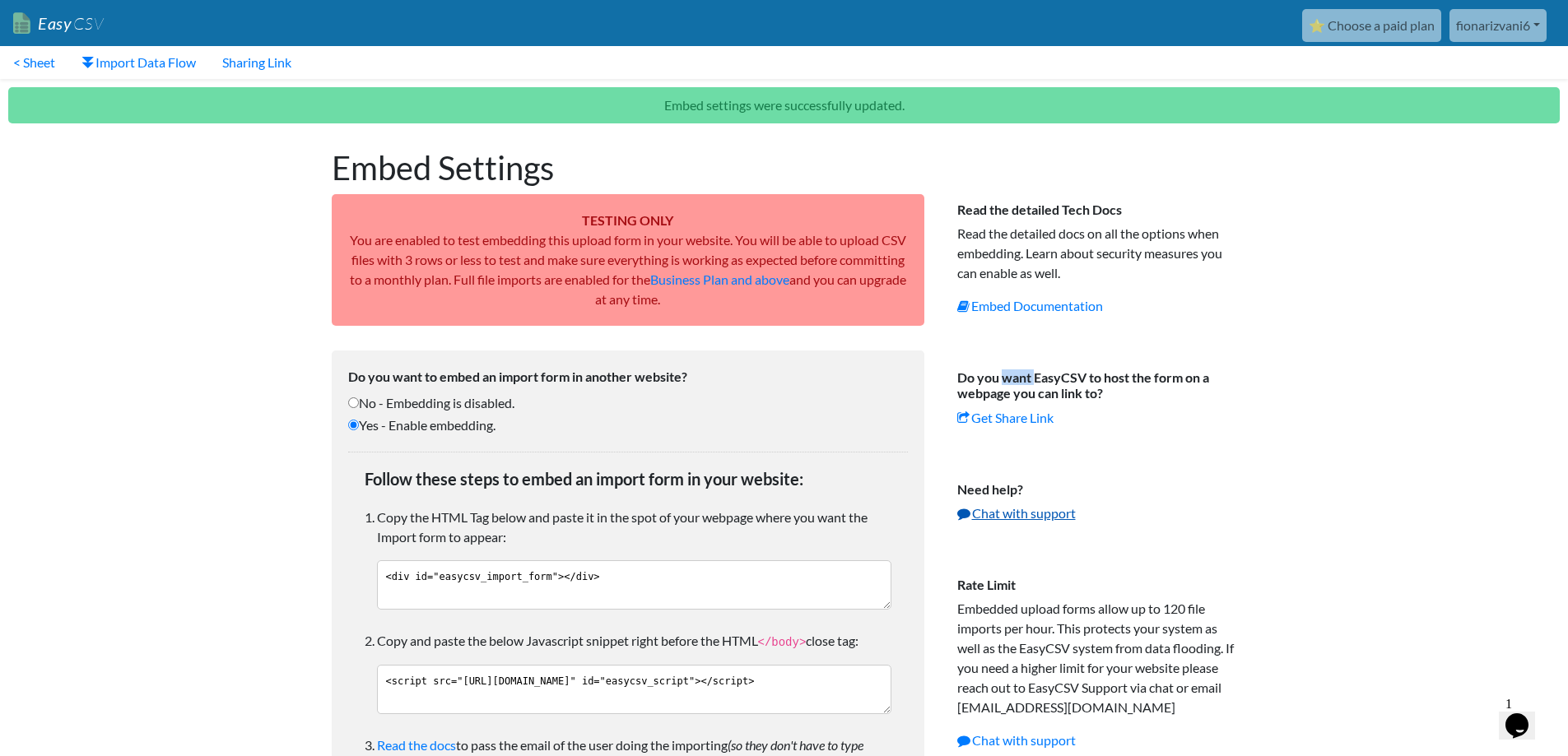
click at [1024, 512] on link "Chat with support" at bounding box center [1016, 513] width 118 height 16
click at [1033, 509] on link "Chat with support" at bounding box center [1016, 513] width 118 height 16
click at [1227, 501] on div "Read the detailed Tech Docs Read the detailed docs on all the options when embe…" at bounding box center [1098, 609] width 313 height 955
click at [1049, 509] on link "Chat with support" at bounding box center [1016, 513] width 118 height 16
click at [1527, 711] on button "Opens Chat This icon Opens the chat window." at bounding box center [1517, 725] width 36 height 28
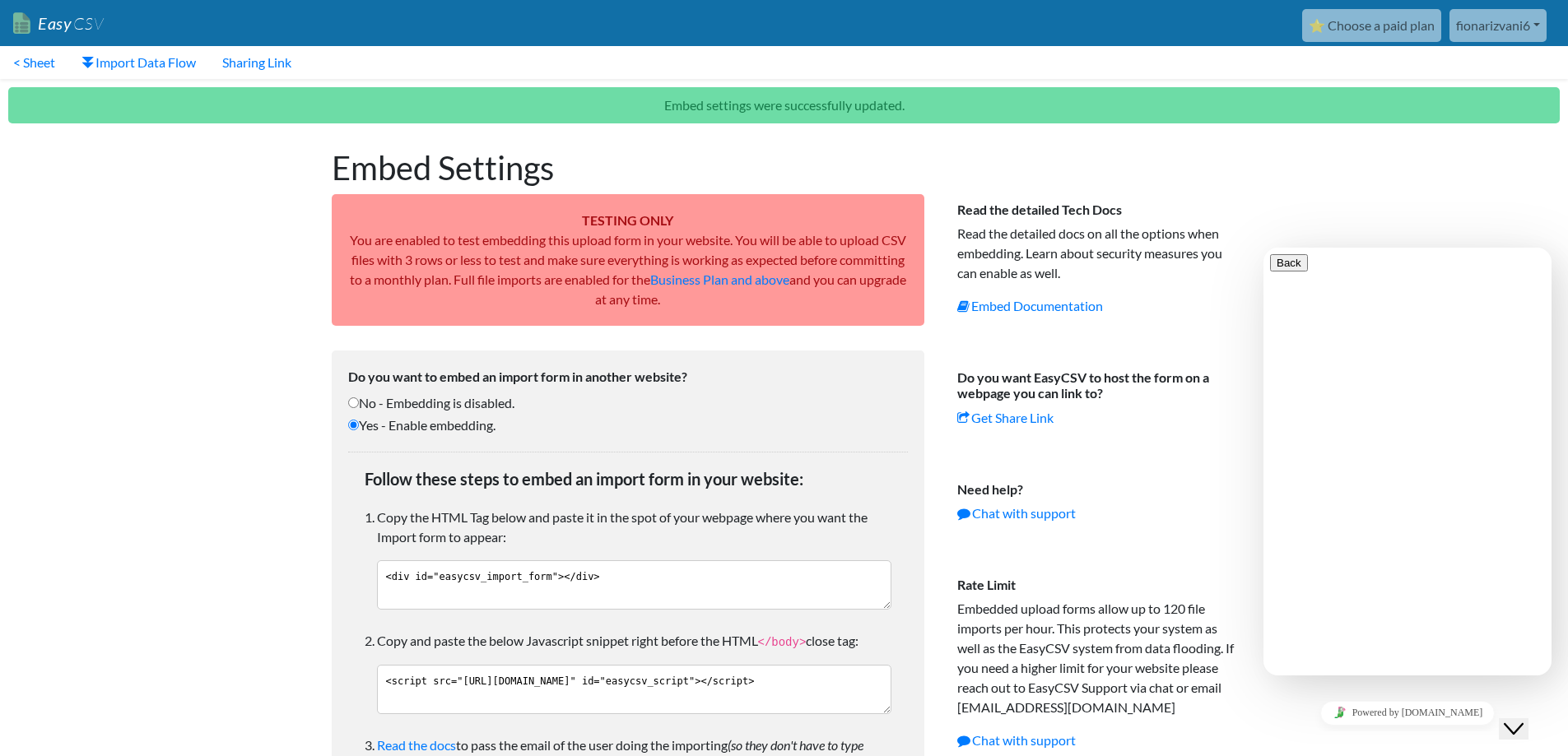
type textarea "hello. I sell womens evening wear. I am able to access an excel file from one o…"
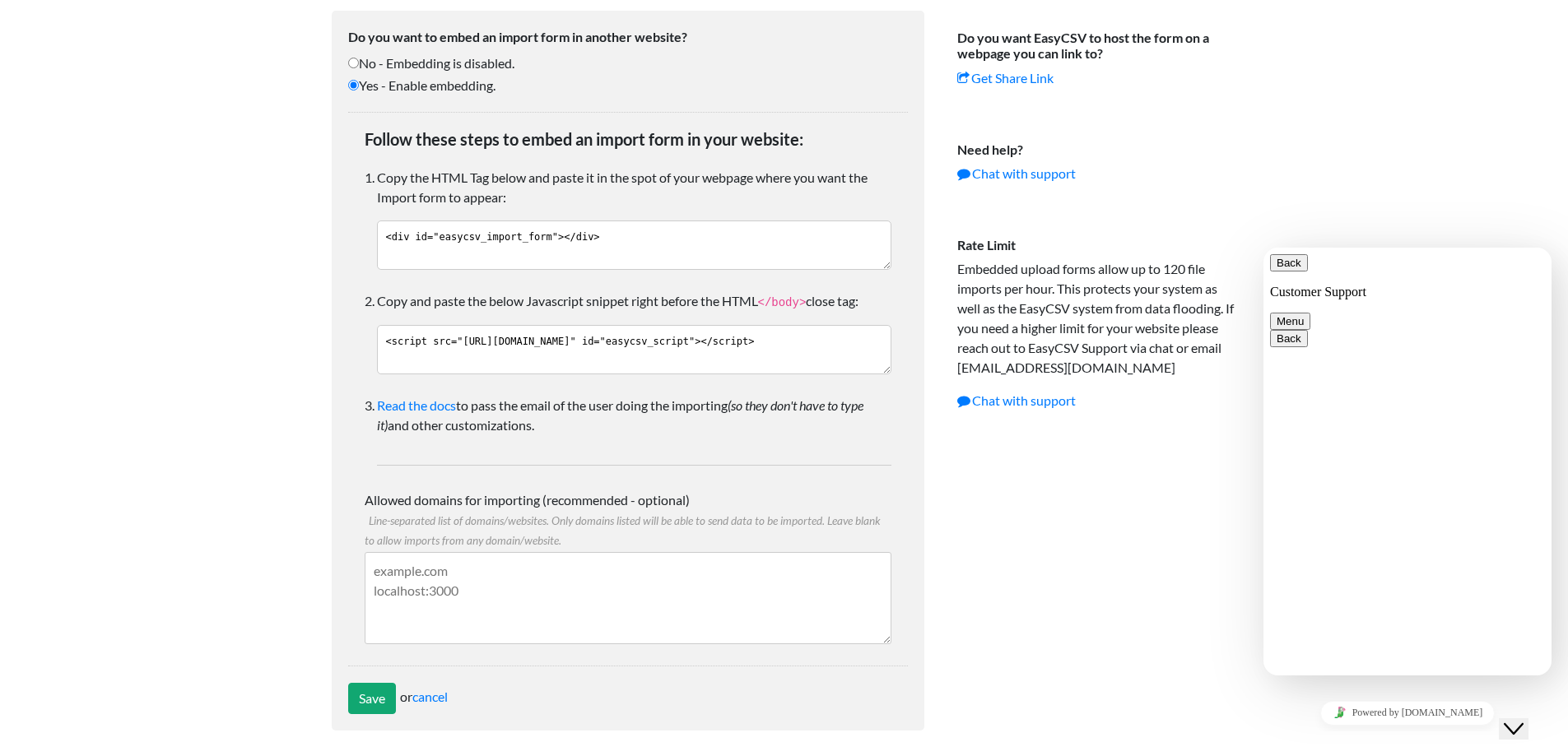
scroll to position [343, 0]
click at [1523, 723] on icon "Chat widget" at bounding box center [1513, 729] width 20 height 12
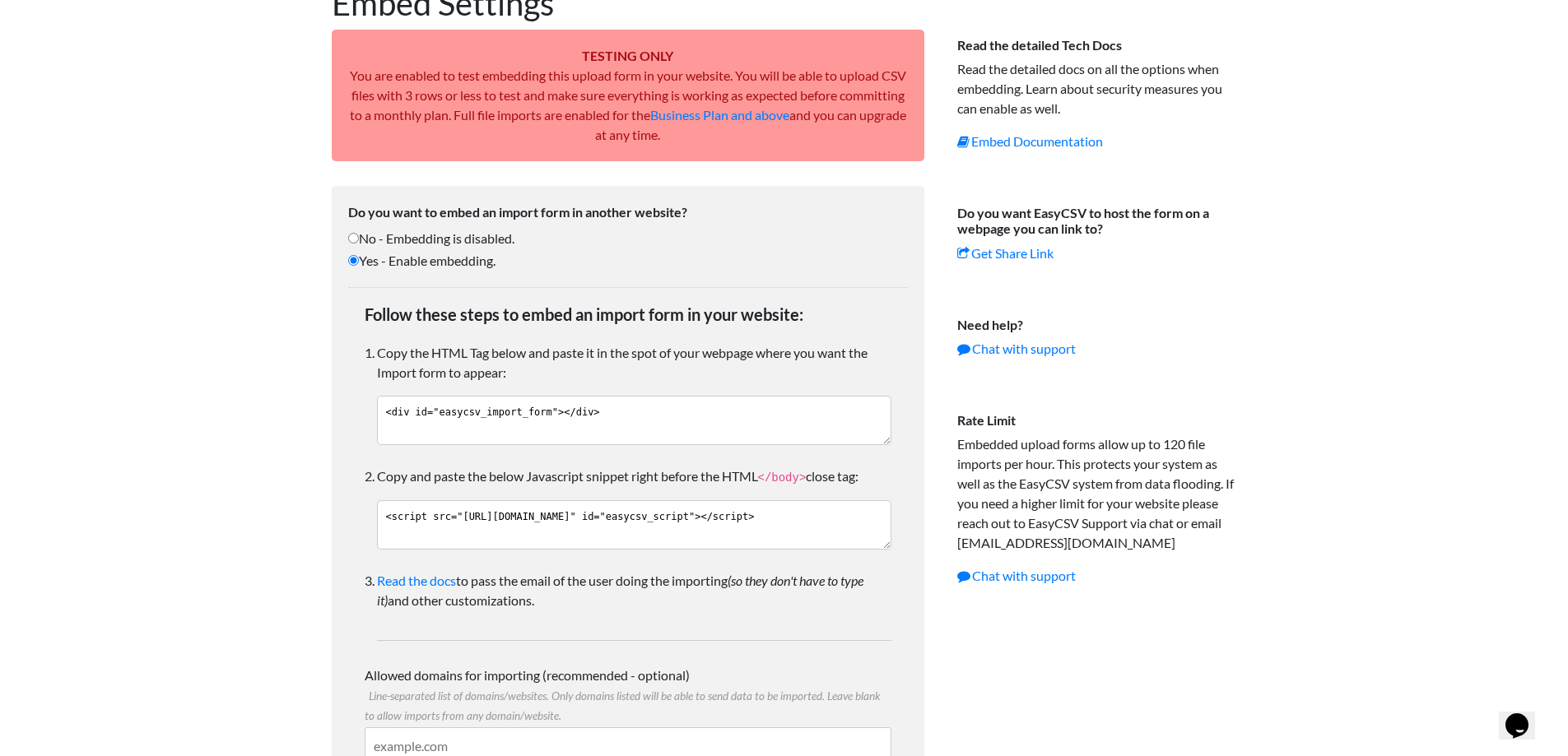
scroll to position [0, 0]
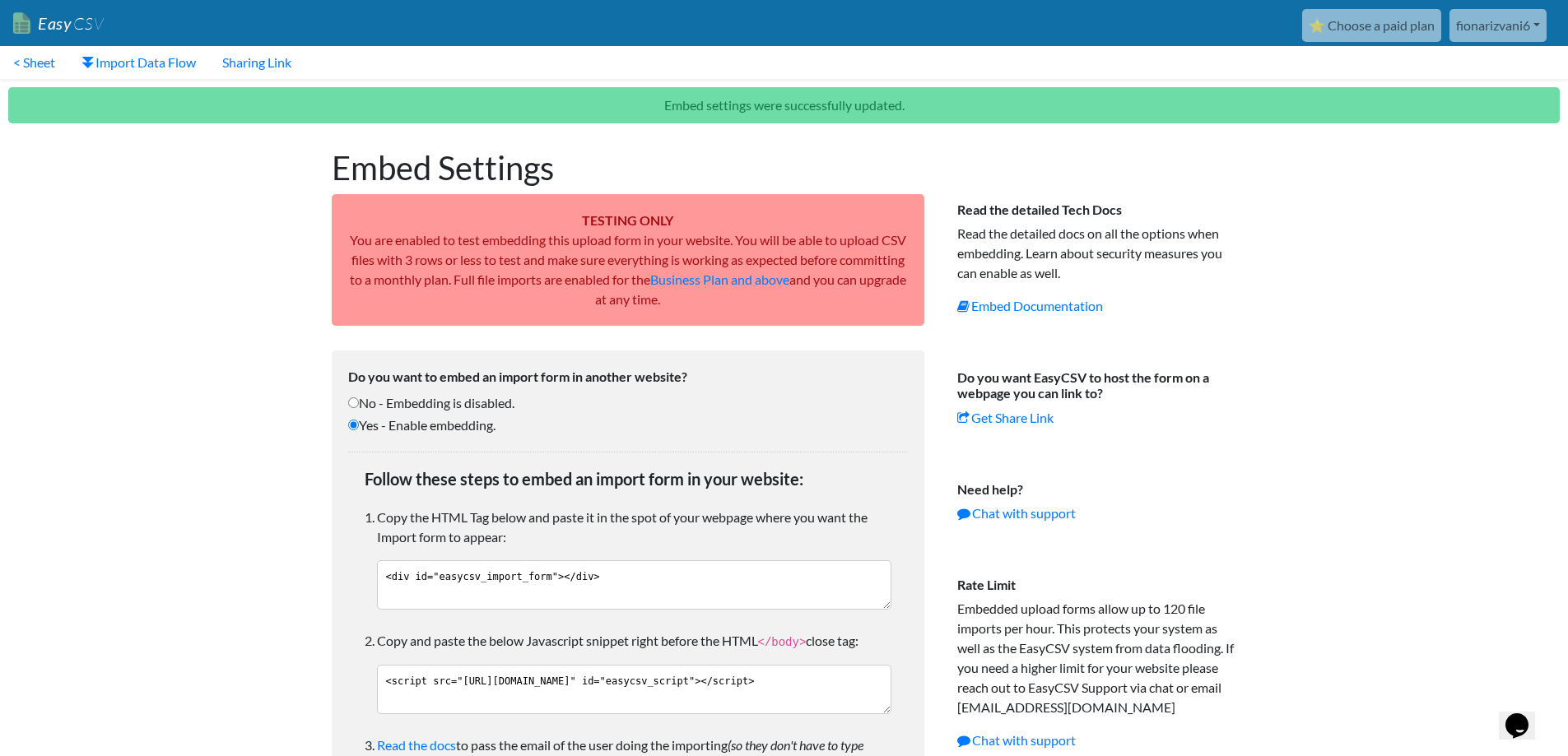
click at [41, 22] on link "Easy CSV" at bounding box center [58, 23] width 90 height 34
